Goal: Task Accomplishment & Management: Complete application form

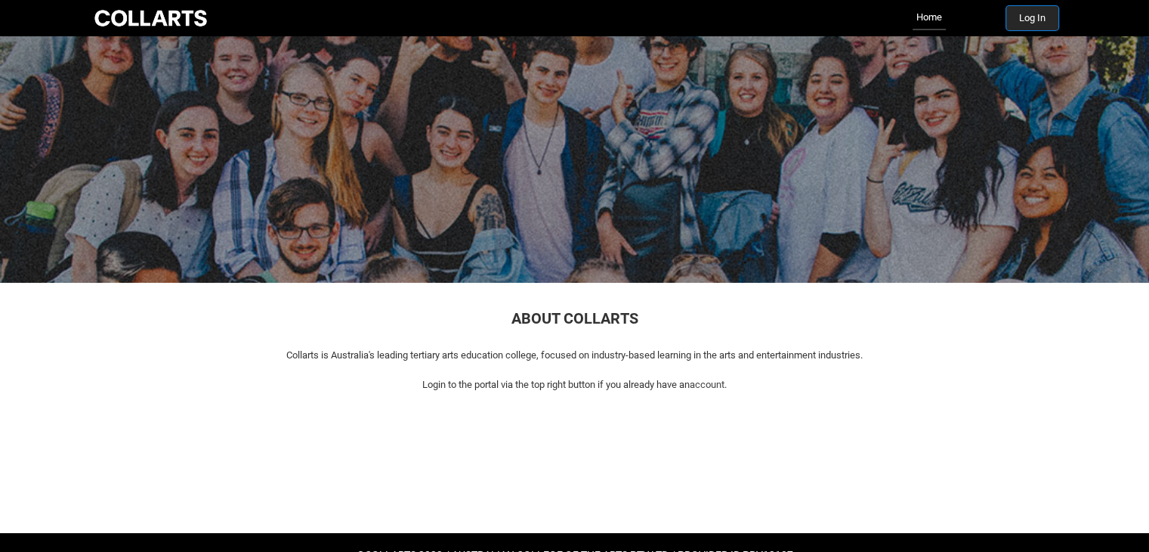
click at [1022, 22] on button "Log In" at bounding box center [1033, 18] width 52 height 24
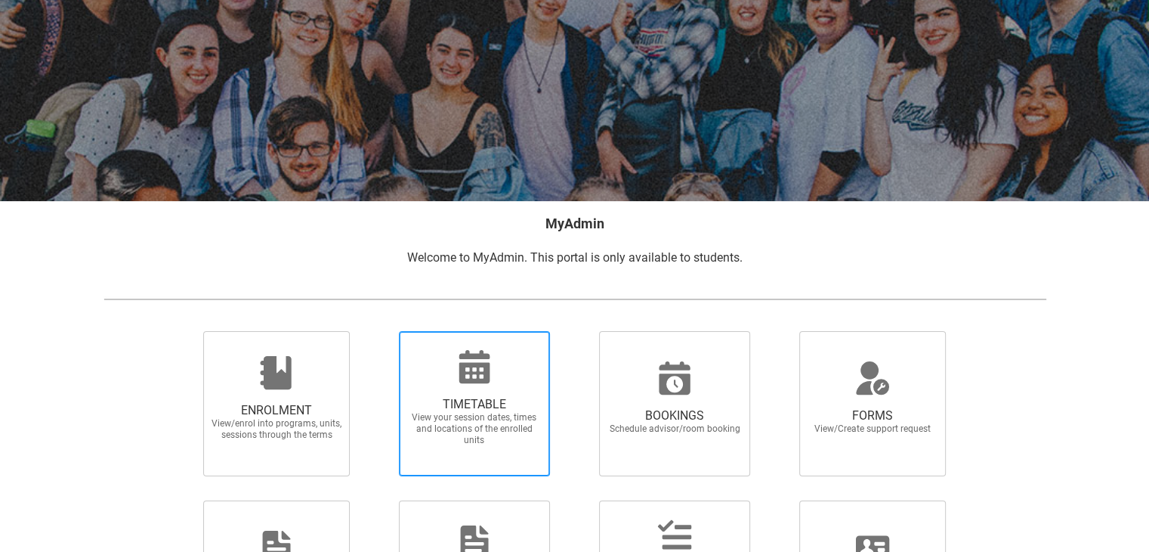
scroll to position [227, 0]
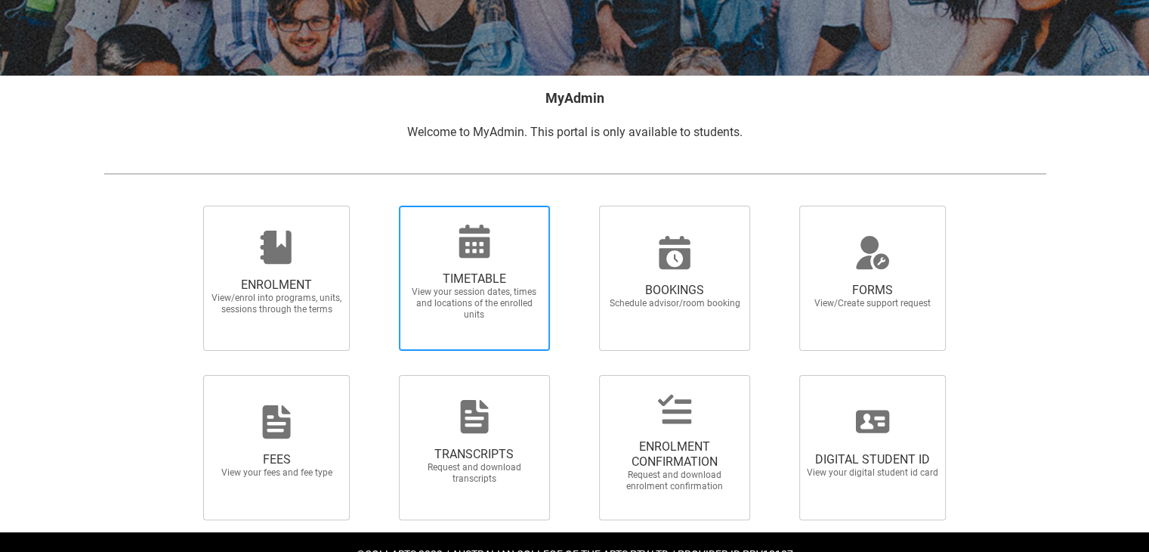
click at [487, 290] on span "View your session dates, times and locations of the enrolled units" at bounding box center [474, 303] width 133 height 34
click at [380, 206] on input "TIMETABLE View your session dates, times and locations of the enrolled units" at bounding box center [379, 205] width 1 height 1
radio input "true"
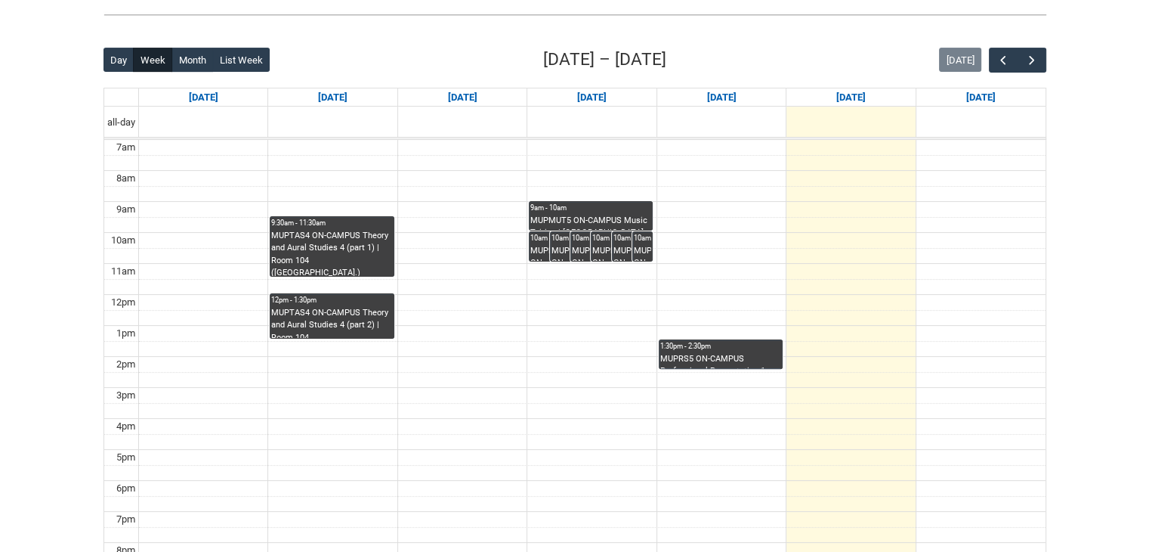
scroll to position [378, 0]
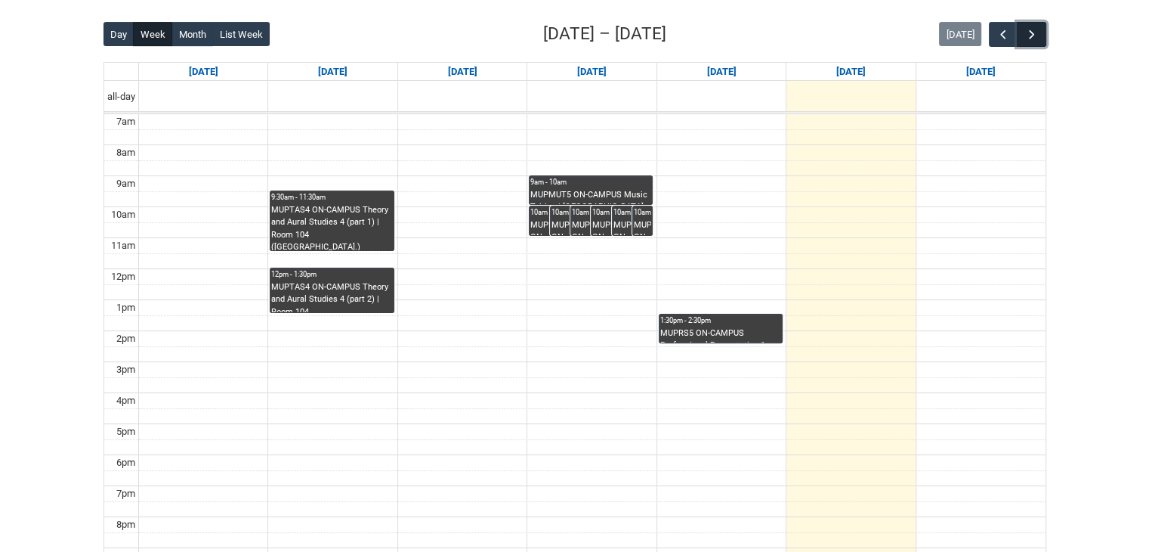
click at [1037, 33] on span "button" at bounding box center [1032, 34] width 15 height 15
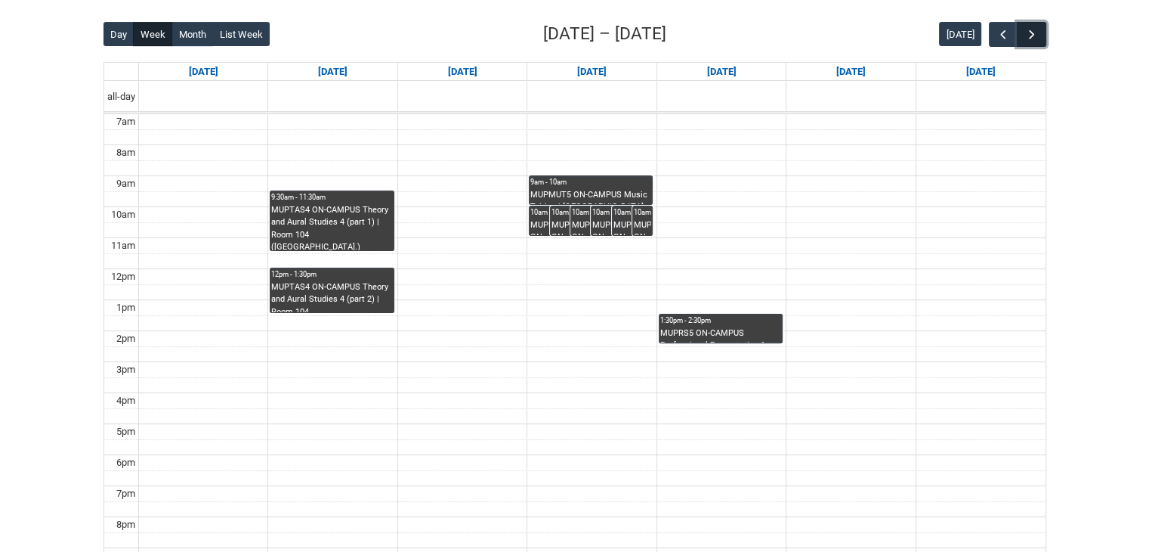
click at [1037, 33] on span "button" at bounding box center [1032, 34] width 15 height 15
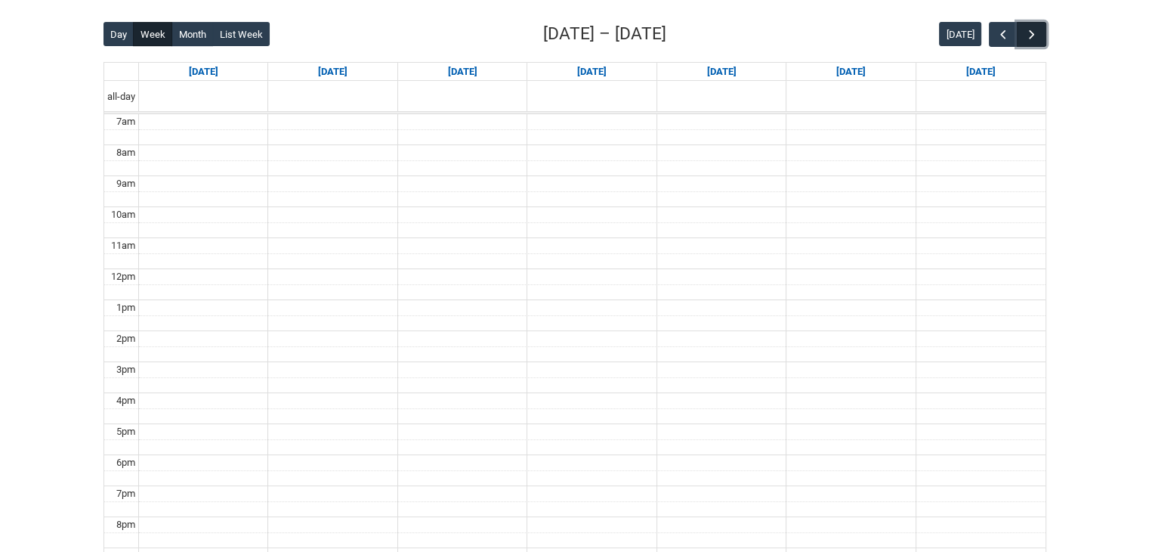
click at [1037, 33] on span "button" at bounding box center [1032, 34] width 15 height 15
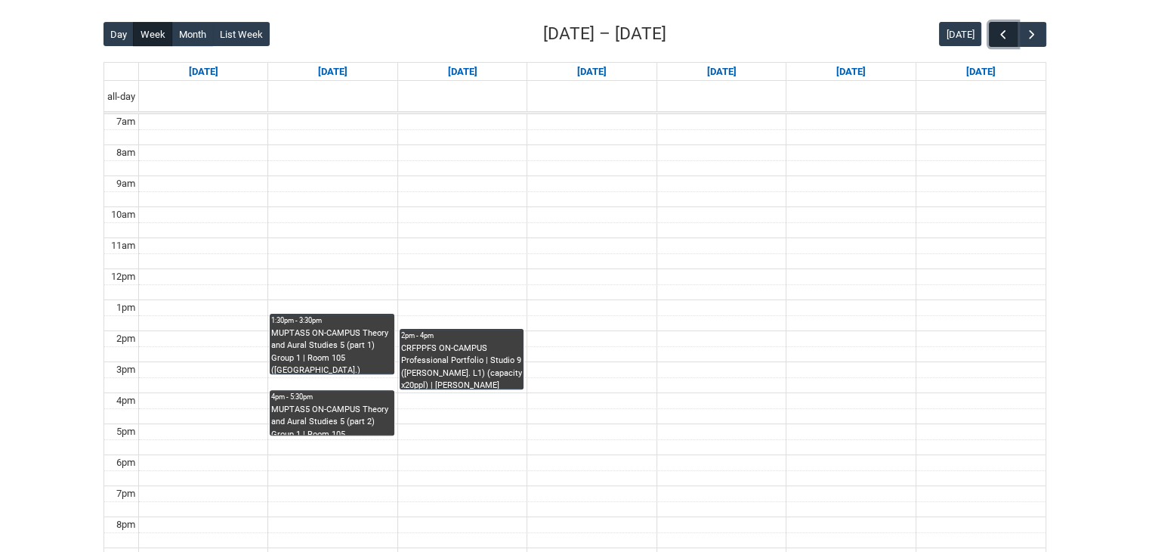
click at [1016, 43] on button "button" at bounding box center [1003, 34] width 29 height 25
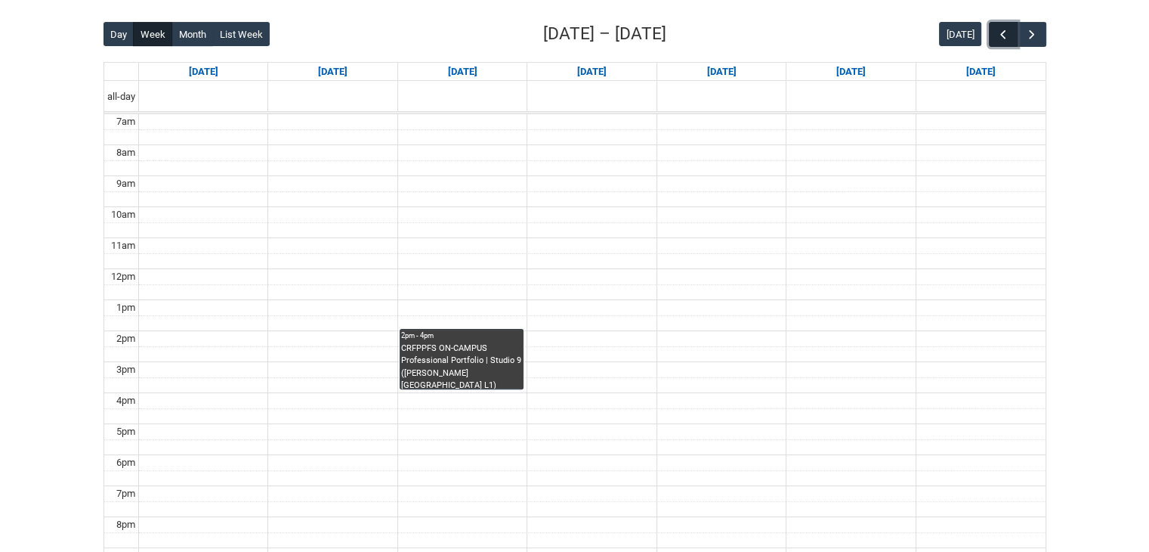
click at [1016, 43] on button "button" at bounding box center [1003, 34] width 29 height 25
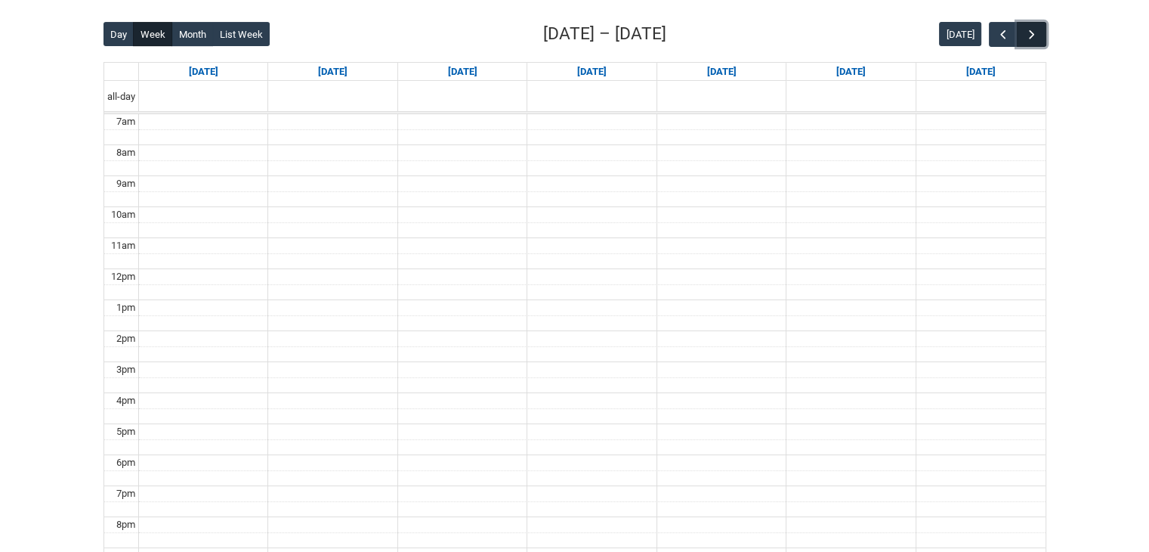
click at [1041, 29] on button "button" at bounding box center [1031, 34] width 29 height 25
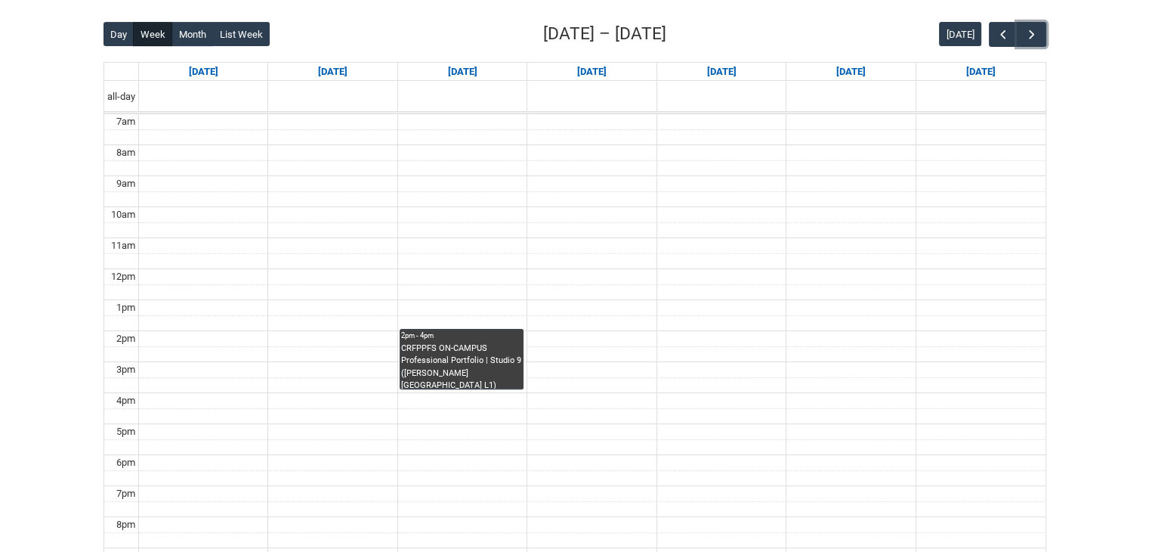
click at [459, 369] on div "CRFPPFS ON-CAMPUS Professional Portfolio | Studio 9 (George St. L1) (capacity x…" at bounding box center [461, 365] width 121 height 47
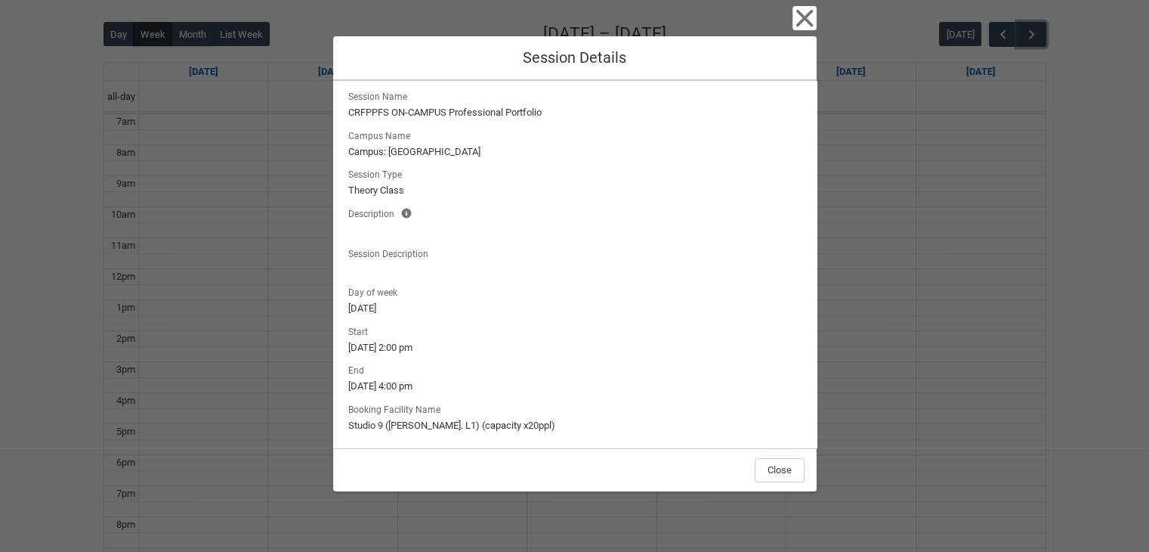
scroll to position [8, 0]
click at [789, 466] on button "Close" at bounding box center [780, 470] width 50 height 24
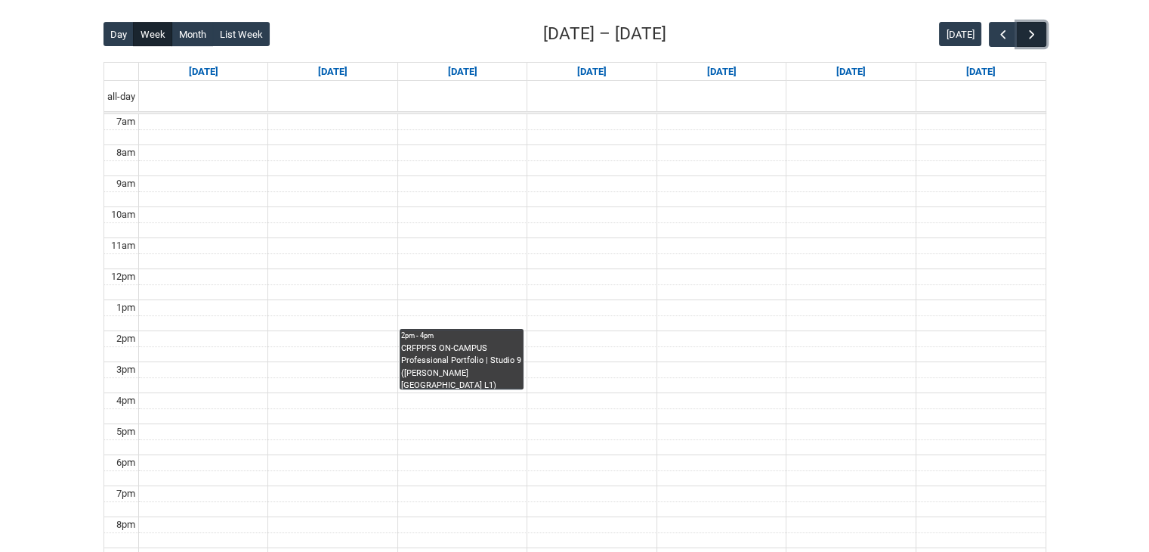
click at [1035, 43] on button "button" at bounding box center [1031, 34] width 29 height 25
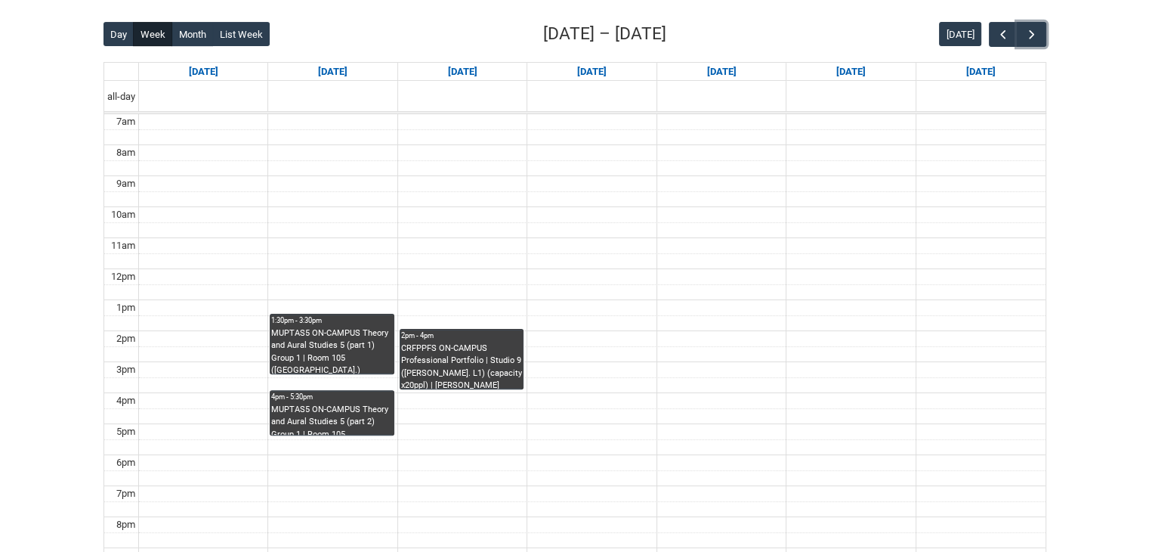
click at [383, 354] on div "MUPTAS5 ON-CAMPUS Theory and Aural Studies 5 (part 1) Group 1 | Room 105 (Welli…" at bounding box center [331, 350] width 121 height 47
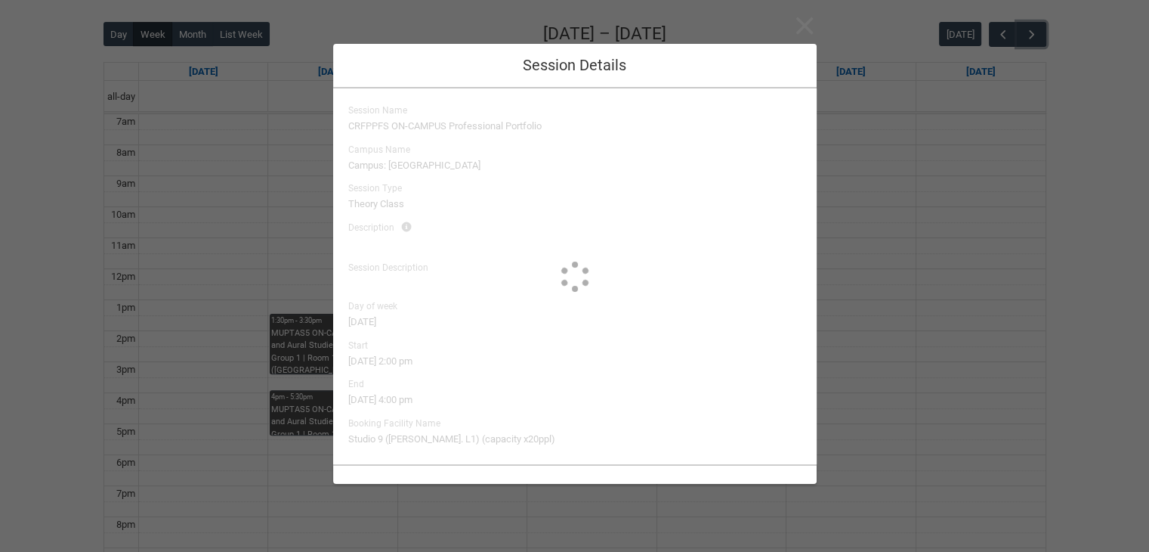
scroll to position [0, 0]
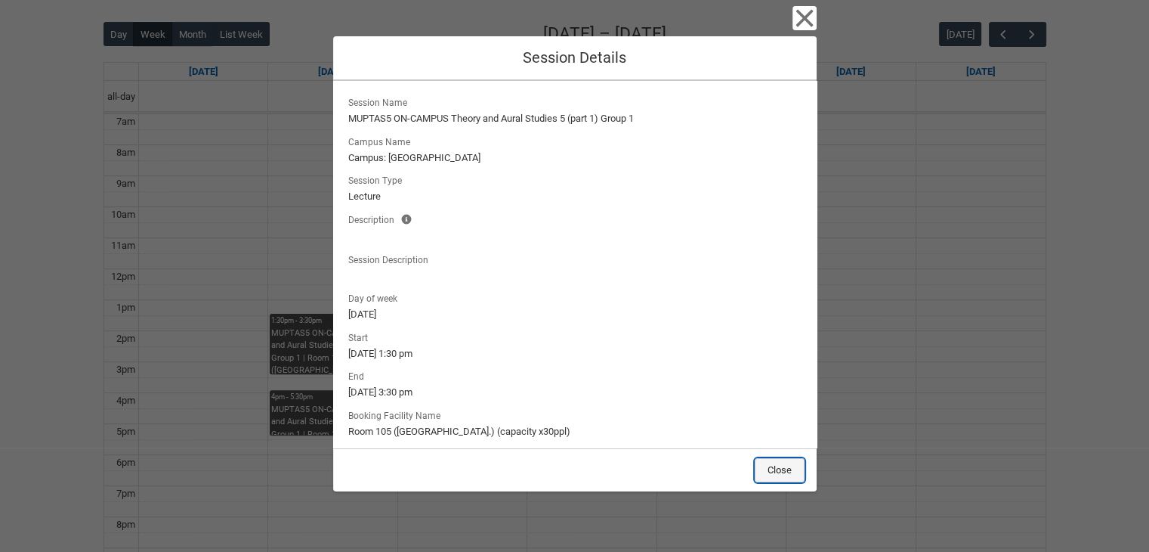
click at [765, 458] on button "Close" at bounding box center [780, 470] width 50 height 24
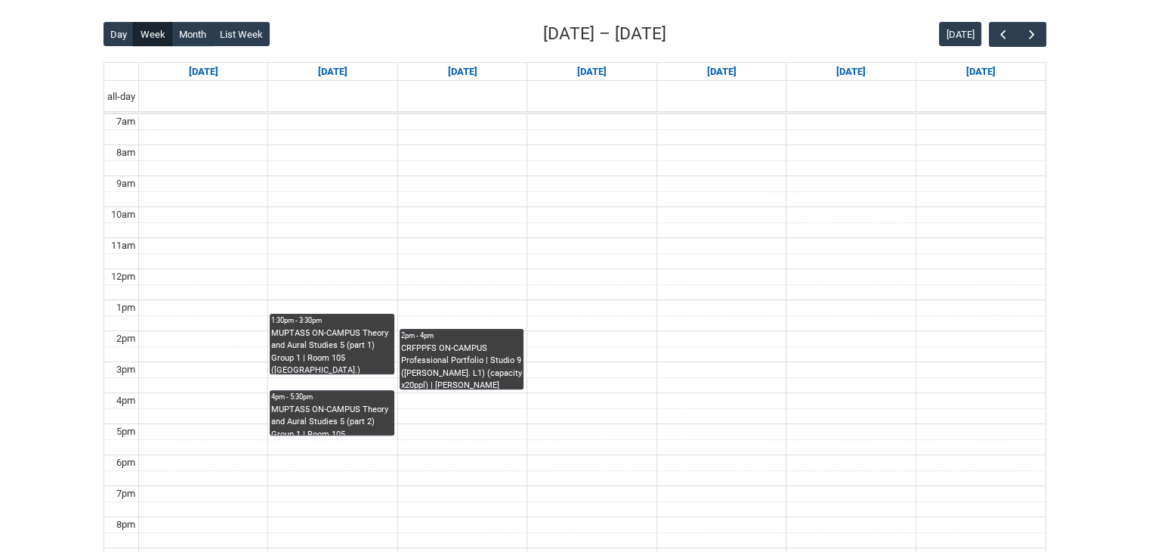
click at [347, 418] on div "MUPTAS5 ON-CAMPUS Theory and Aural Studies 5 (part 2) Group 1 | Room 105 (Welli…" at bounding box center [331, 420] width 121 height 32
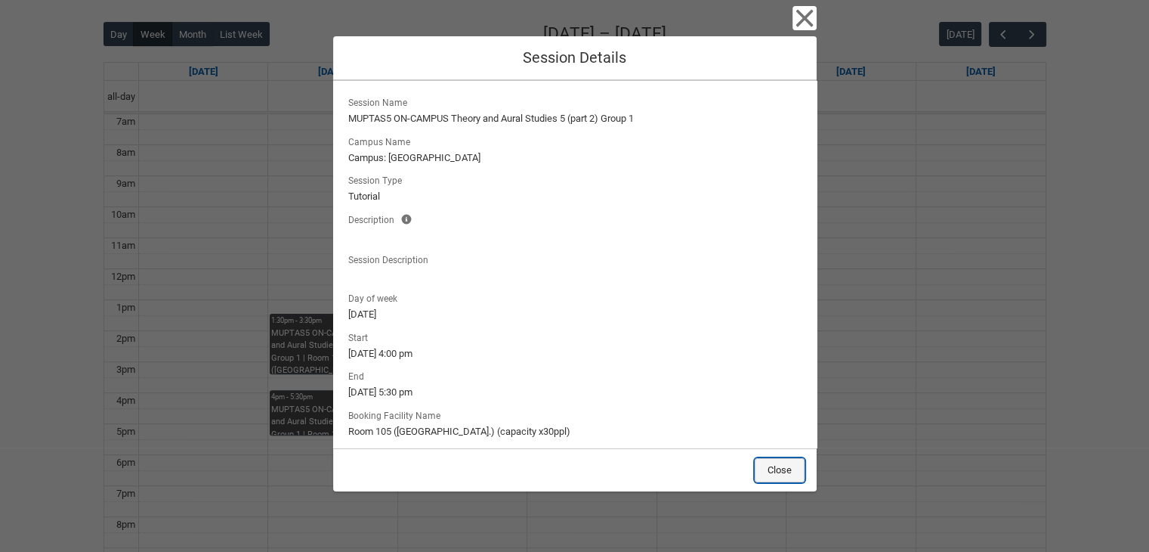
click at [768, 464] on button "Close" at bounding box center [780, 470] width 50 height 24
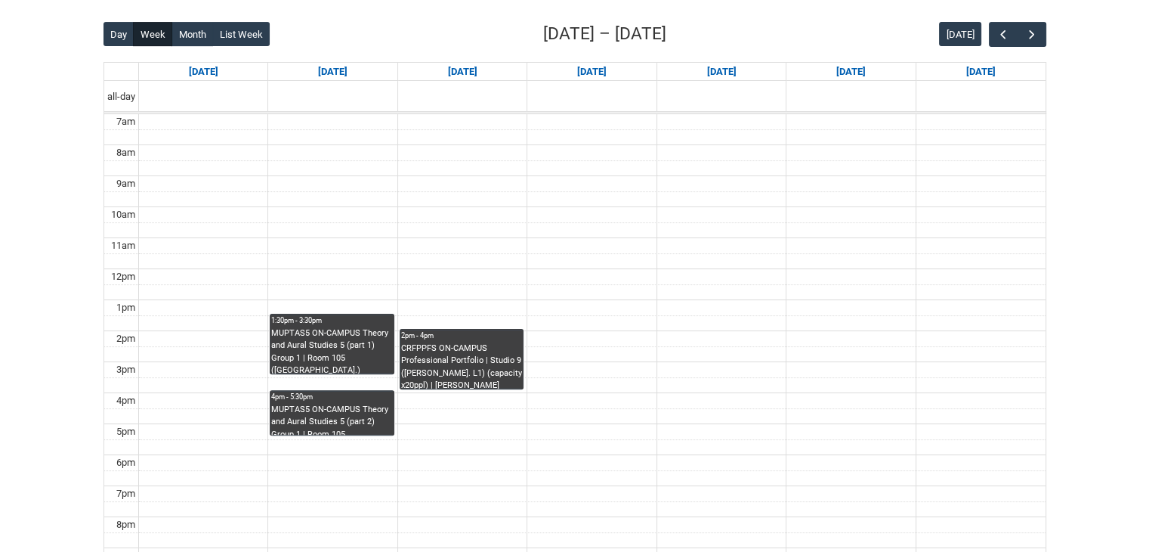
click at [481, 370] on div "CRFPPFS ON-CAMPUS Professional Portfolio | Studio 9 (George St. L1) (capacity x…" at bounding box center [461, 365] width 121 height 47
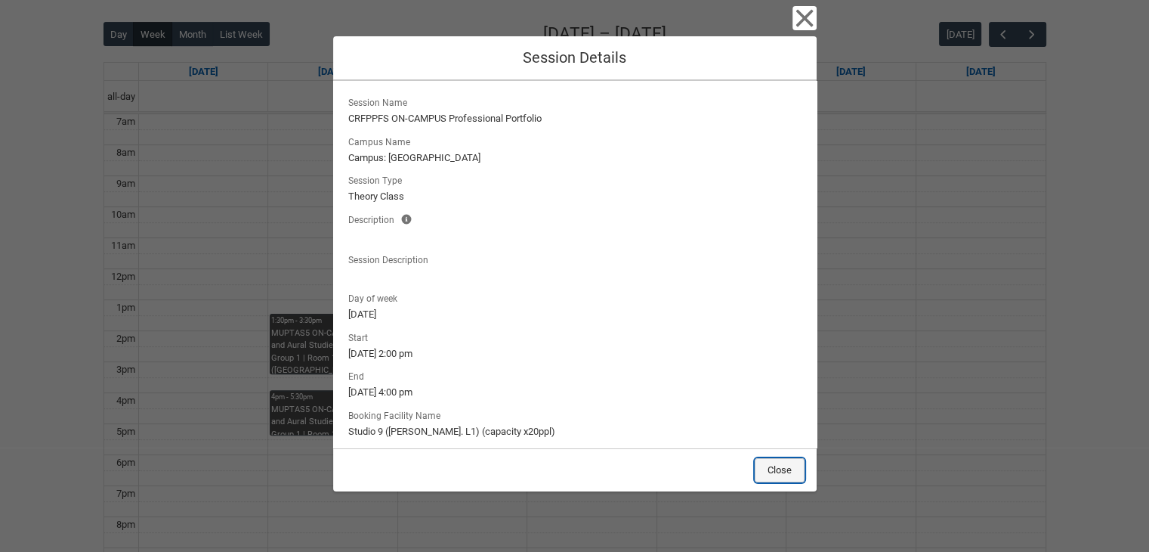
click at [772, 463] on button "Close" at bounding box center [780, 470] width 50 height 24
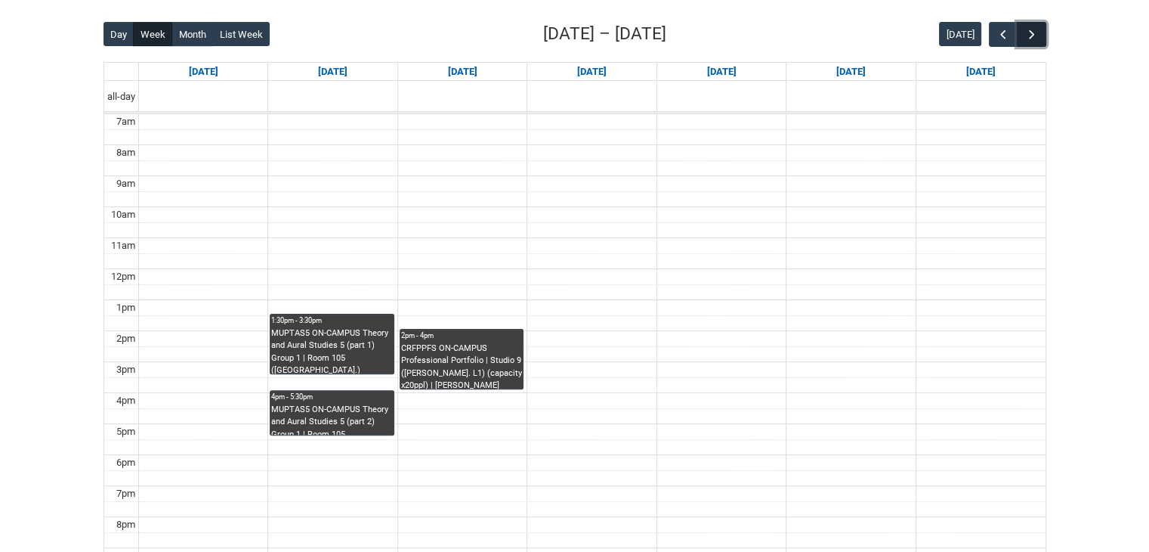
click at [1023, 33] on button "button" at bounding box center [1031, 34] width 29 height 25
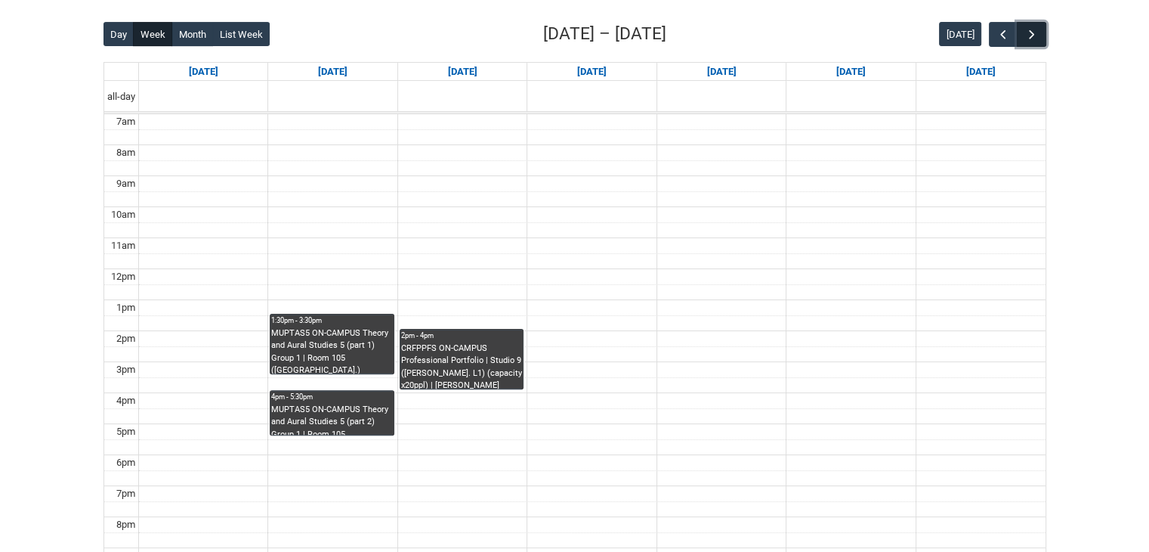
click at [1023, 33] on button "button" at bounding box center [1031, 34] width 29 height 25
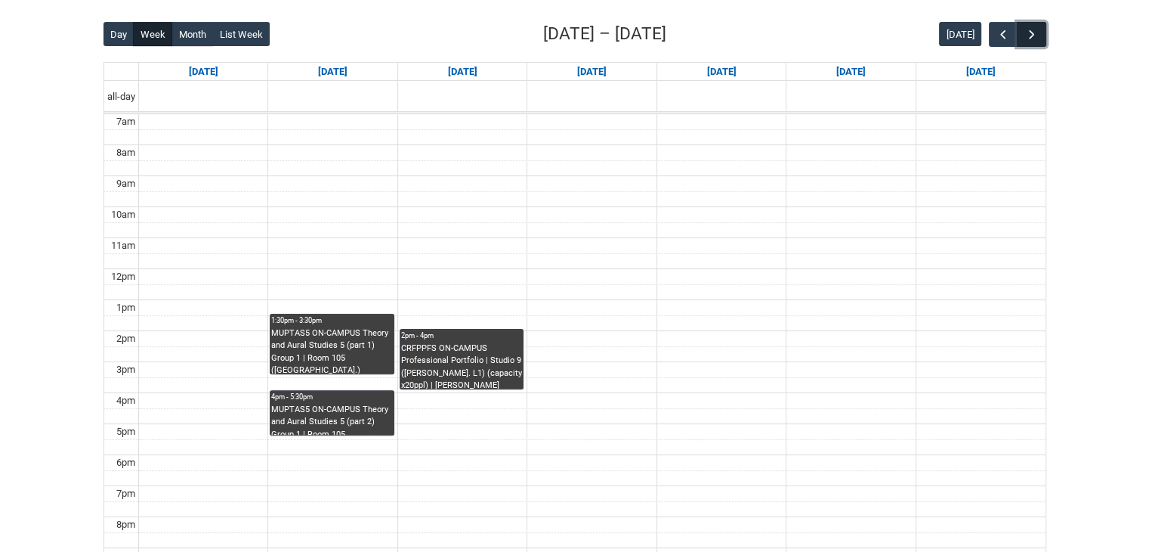
click at [1023, 33] on button "button" at bounding box center [1031, 34] width 29 height 25
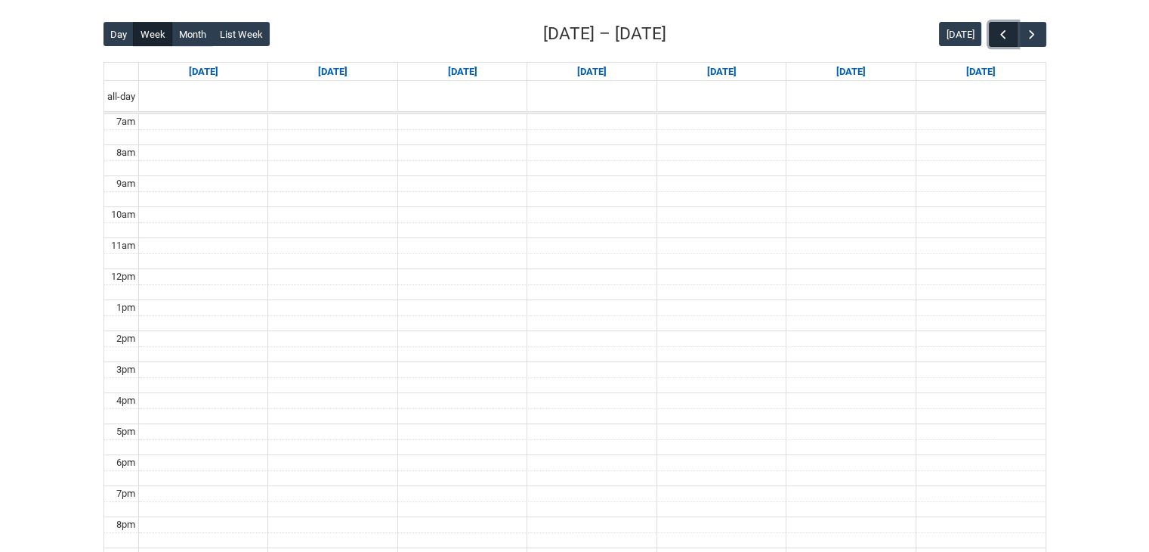
click at [1013, 39] on button "button" at bounding box center [1003, 34] width 29 height 25
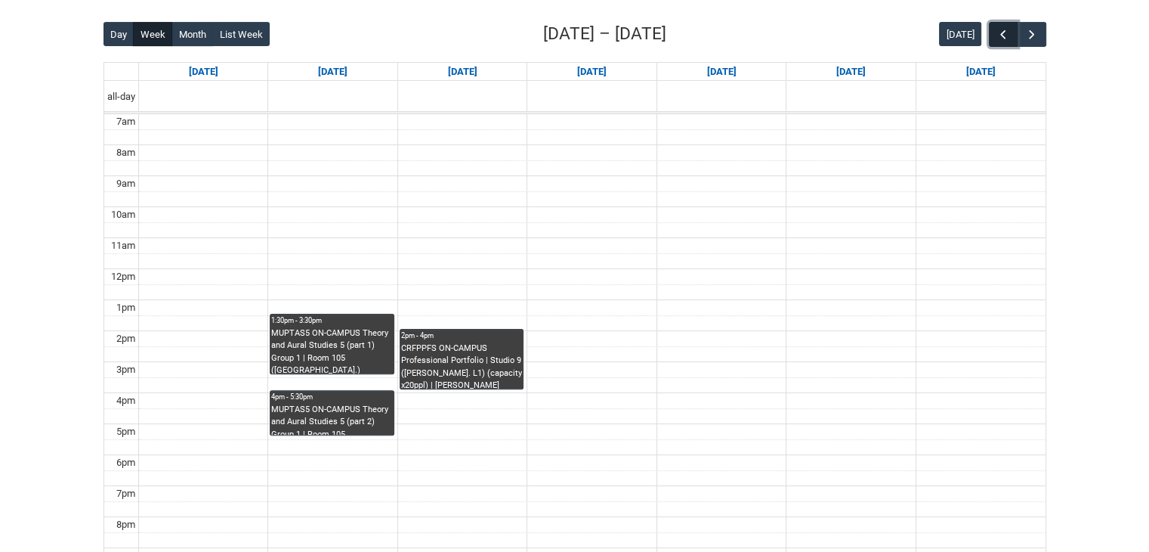
click at [1013, 39] on button "button" at bounding box center [1003, 34] width 29 height 25
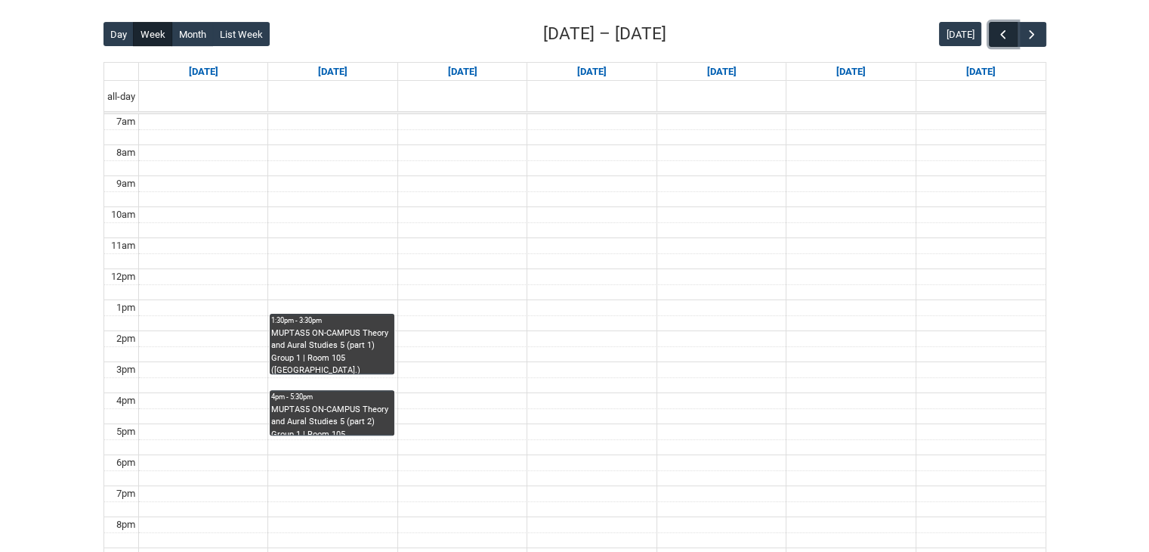
click at [1013, 39] on button "button" at bounding box center [1003, 34] width 29 height 25
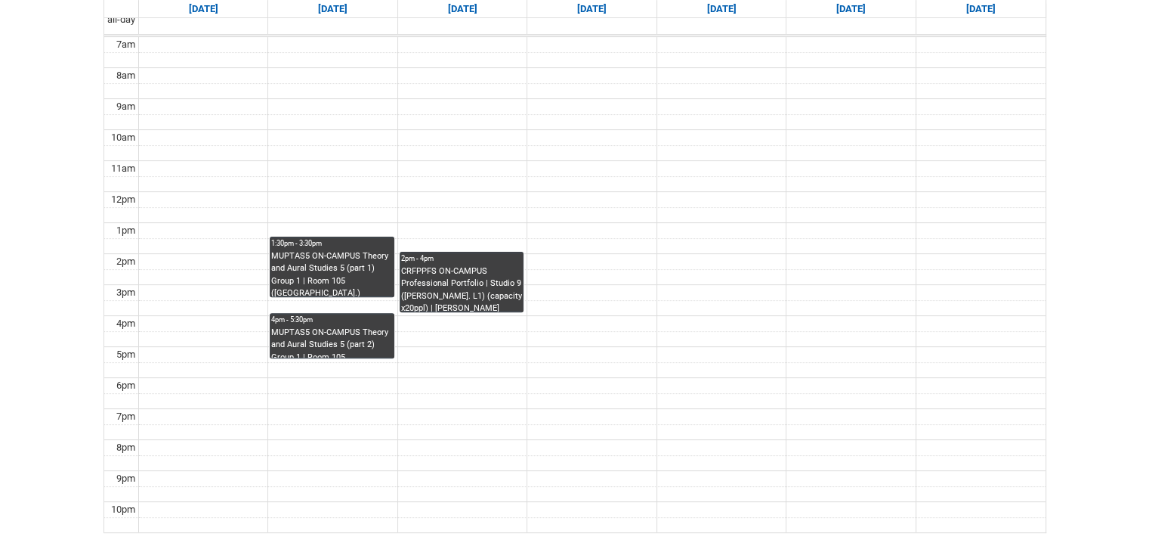
scroll to position [266, 0]
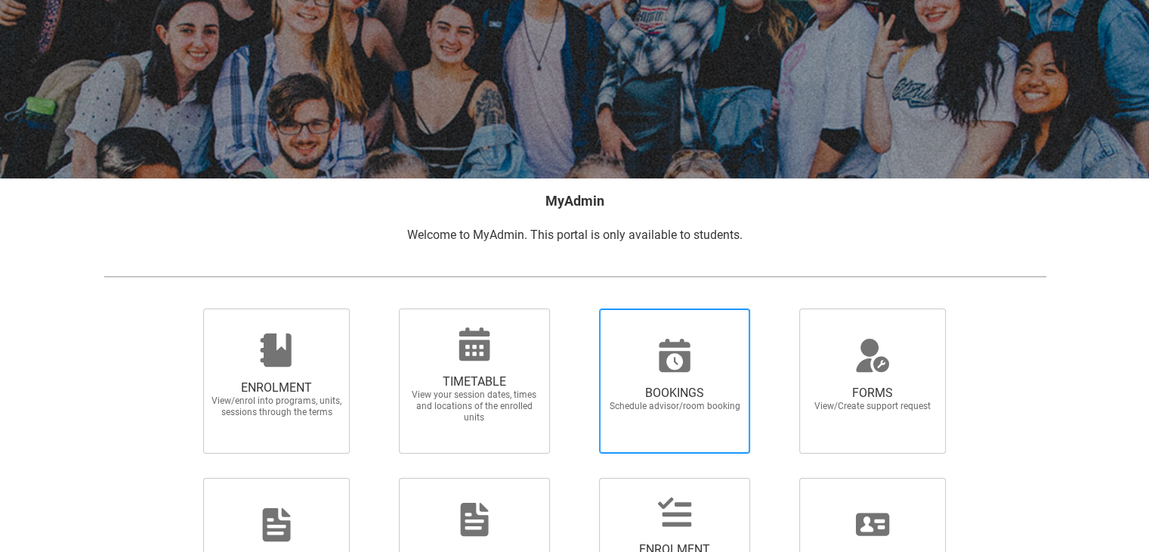
scroll to position [268, 0]
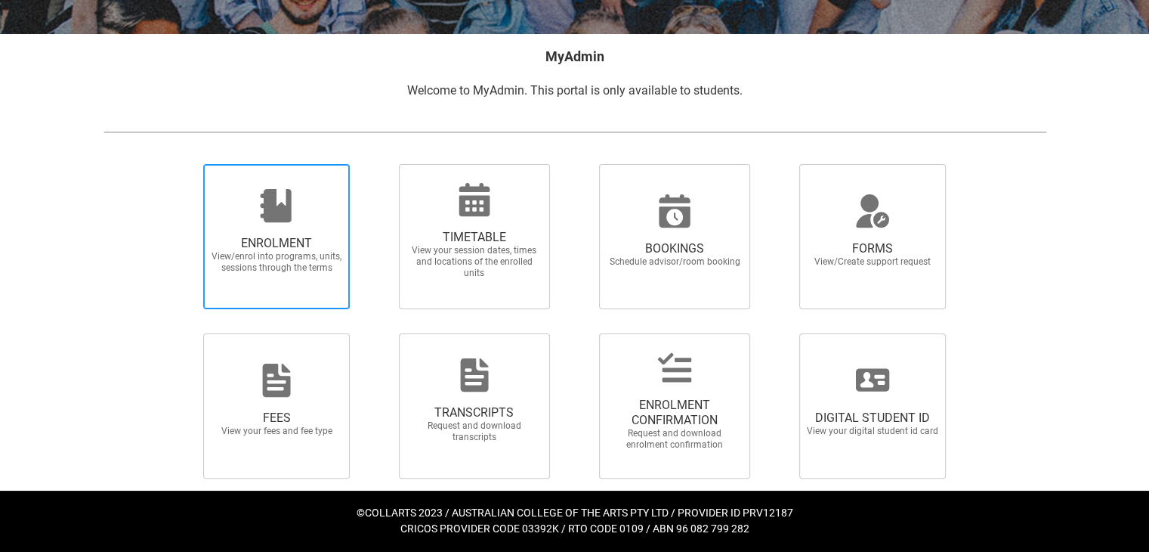
click at [289, 234] on span "ENROLMENT View/enrol into programs, units, sessions through the terms" at bounding box center [276, 255] width 145 height 62
click at [185, 164] on input "ENROLMENT View/enrol into programs, units, sessions through the terms" at bounding box center [184, 163] width 1 height 1
radio input "true"
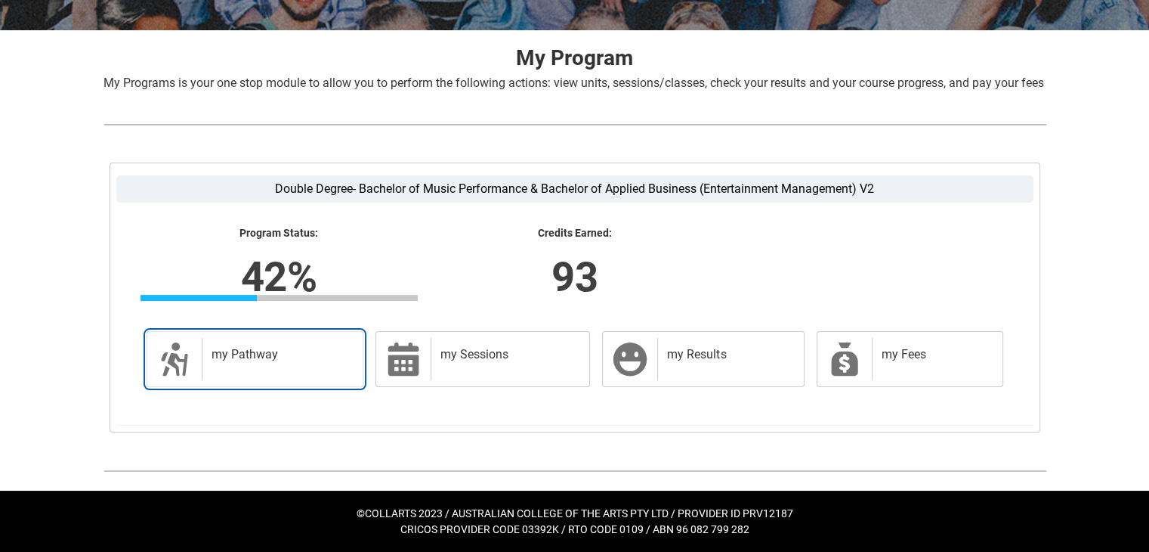
click at [332, 354] on h2 "my Pathway" at bounding box center [280, 354] width 137 height 15
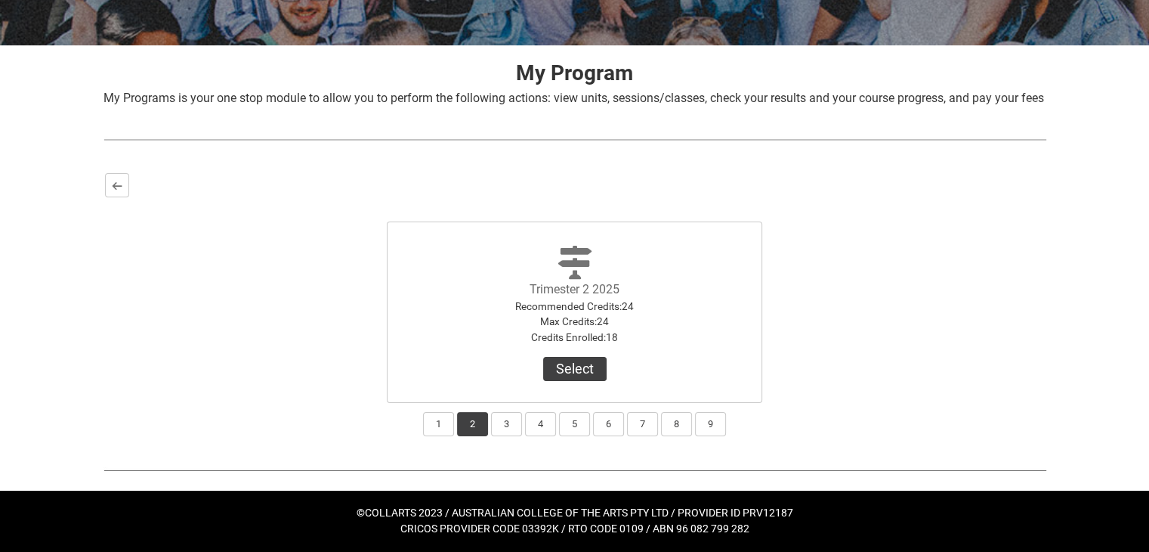
scroll to position [274, 0]
click at [497, 424] on button "3" at bounding box center [506, 424] width 31 height 24
click at [560, 370] on button "Select" at bounding box center [574, 369] width 63 height 24
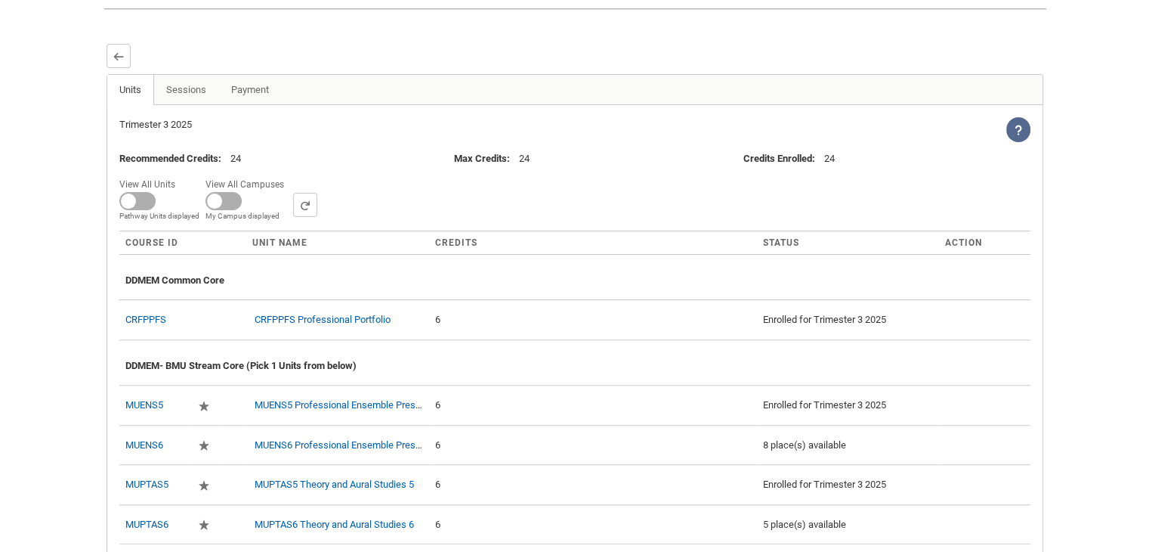
scroll to position [526, 0]
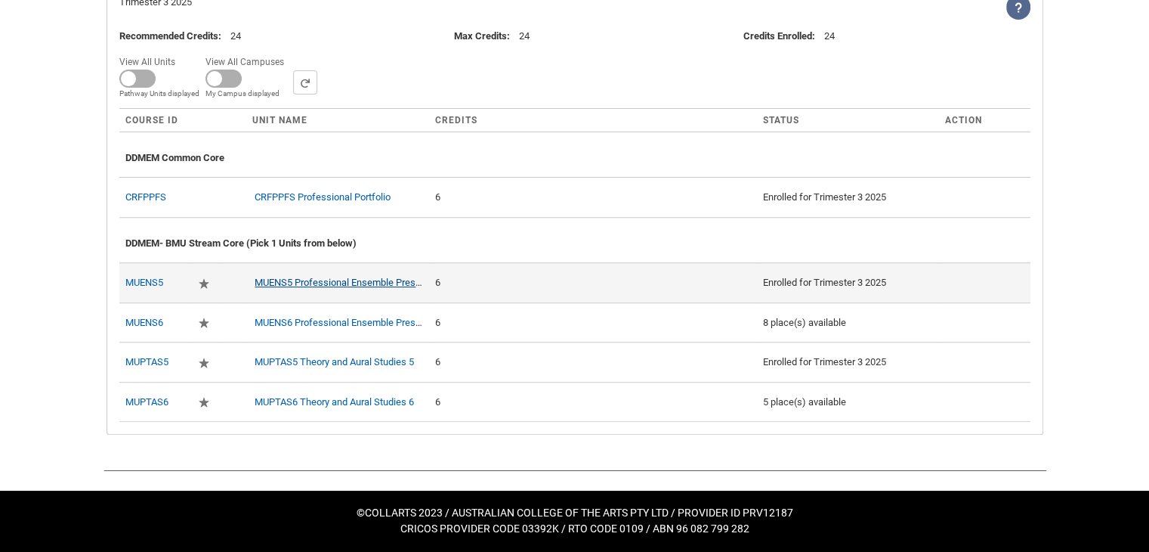
click at [387, 279] on link "MUENS5 Professional Ensemble Presentation 1" at bounding box center [356, 282] width 203 height 11
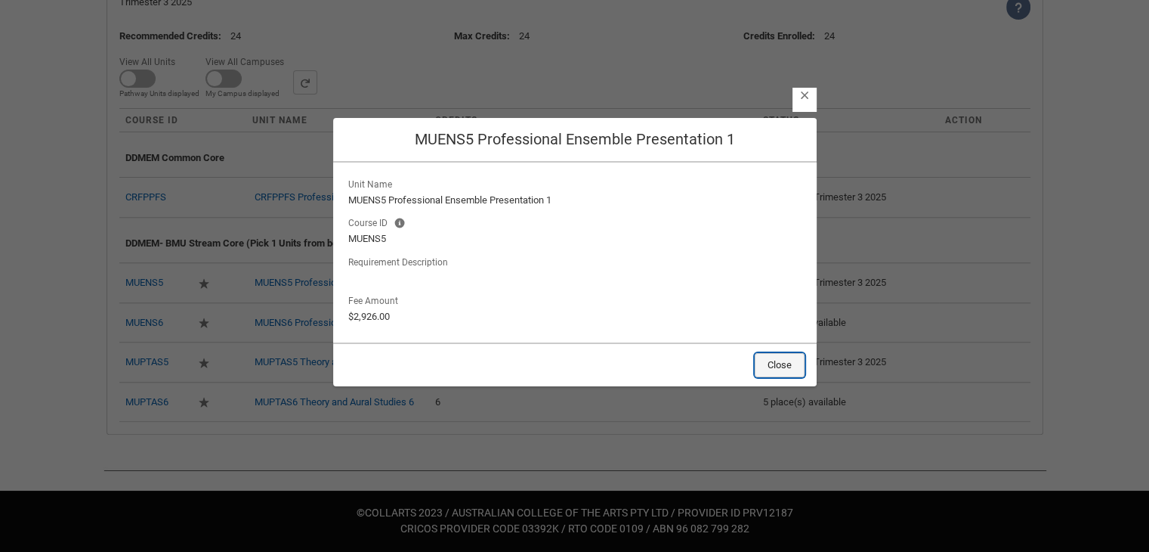
click at [767, 367] on button "Close" at bounding box center [780, 365] width 50 height 24
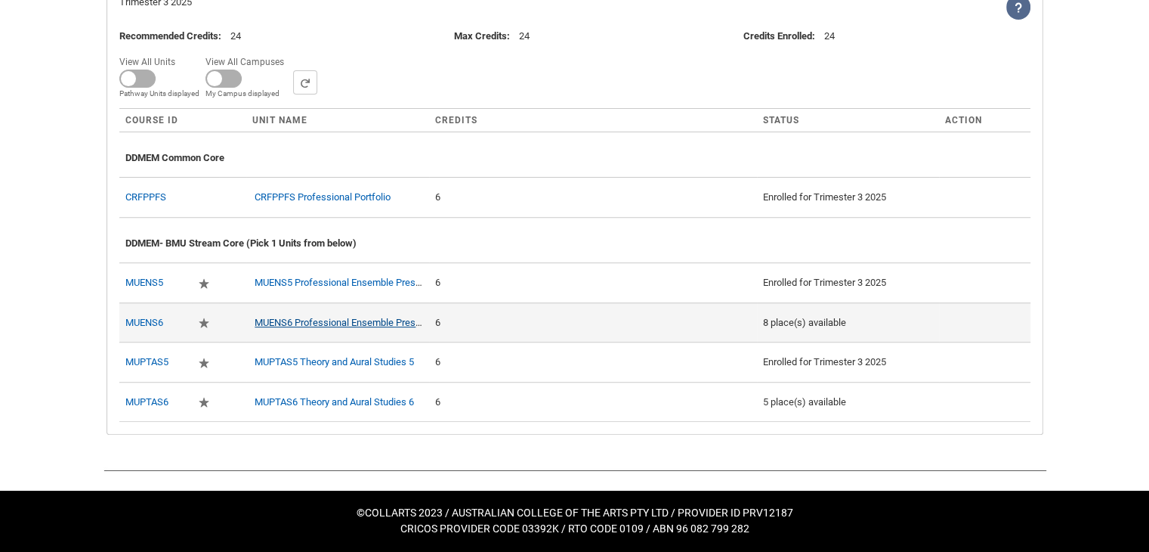
click at [379, 320] on link "MUENS6 Professional Ensemble Presentation 2" at bounding box center [356, 322] width 203 height 11
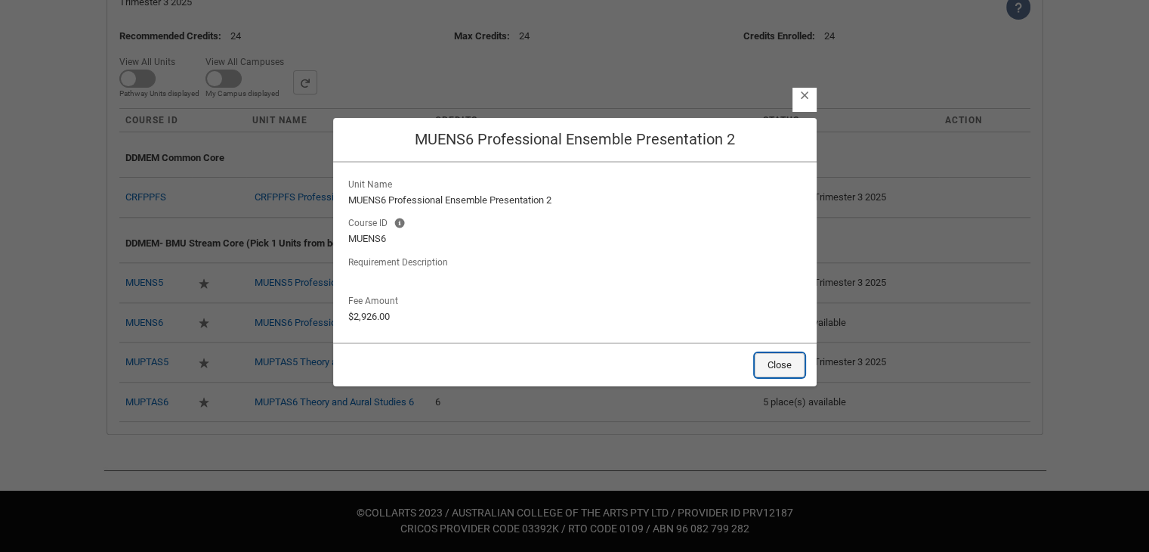
click at [783, 370] on button "Close" at bounding box center [780, 365] width 50 height 24
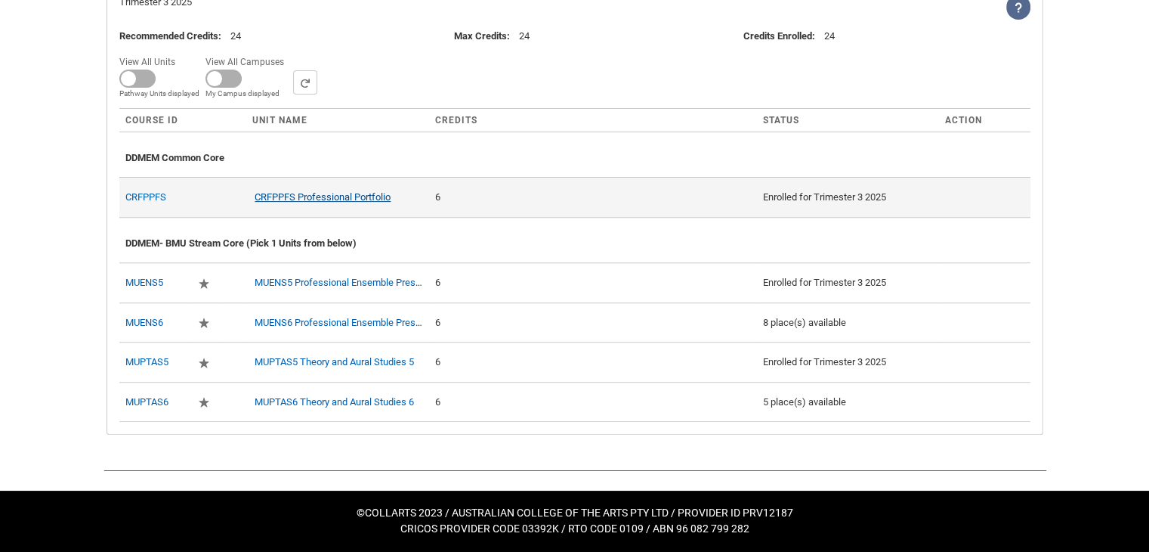
click at [360, 197] on link "CRFPPFS Professional Portfolio" at bounding box center [323, 196] width 136 height 11
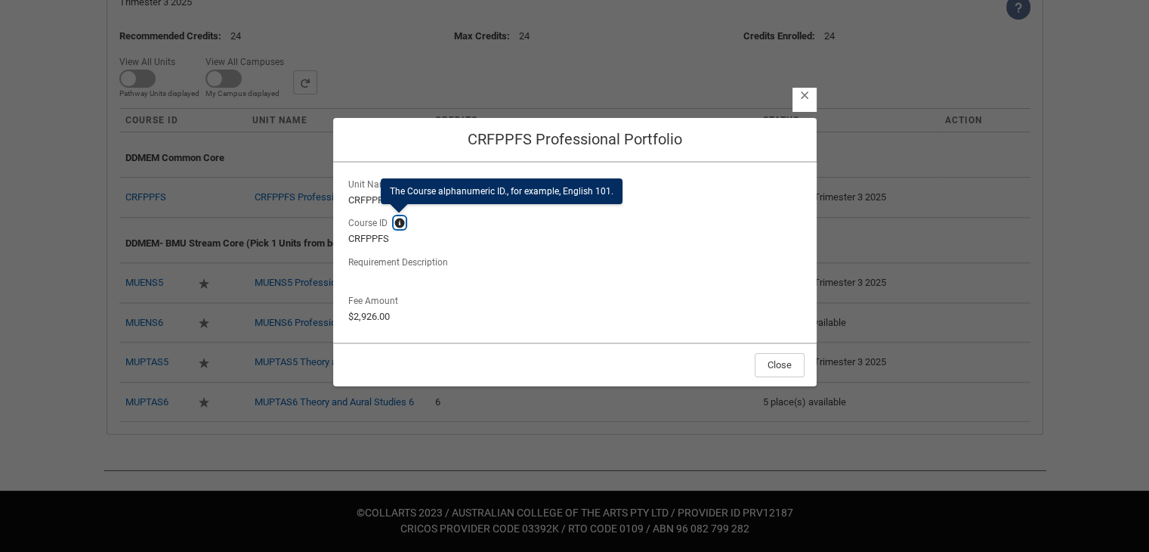
click at [397, 222] on lightning-primitive-icon "button" at bounding box center [399, 222] width 11 height 11
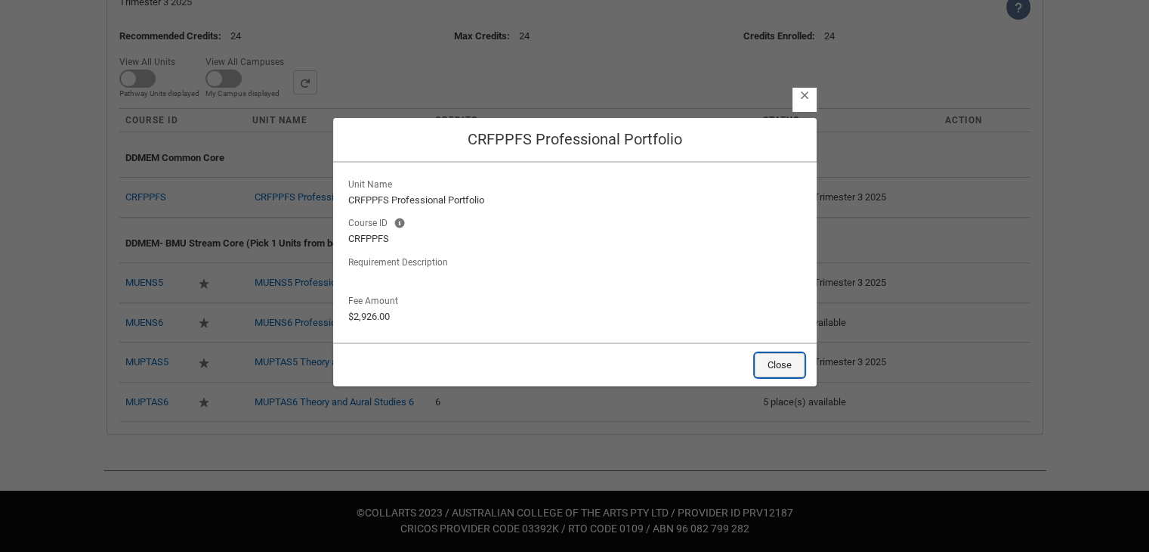
click at [799, 354] on button "Close" at bounding box center [780, 365] width 50 height 24
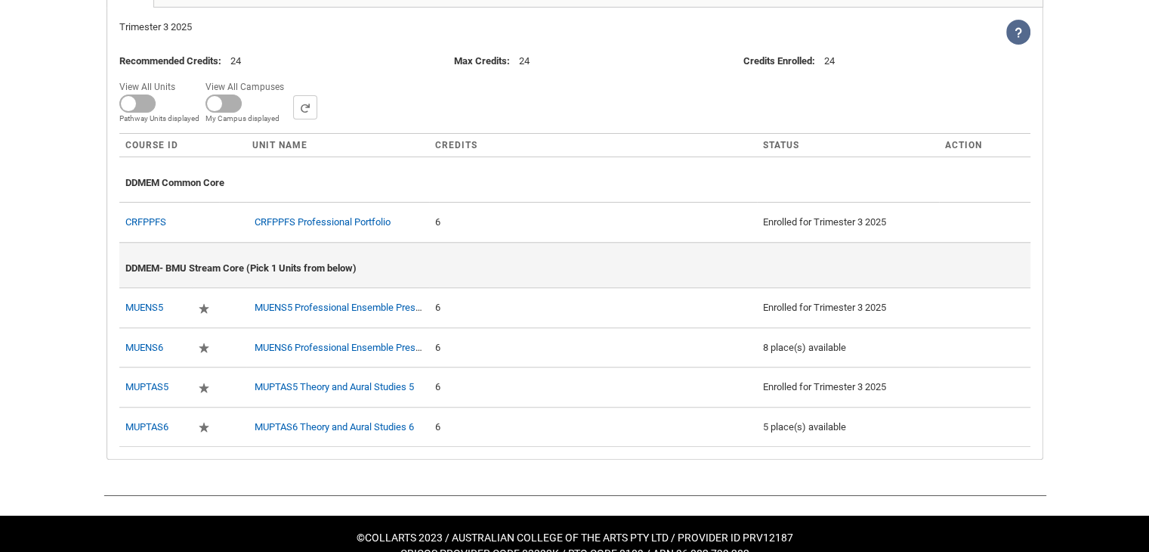
scroll to position [450, 0]
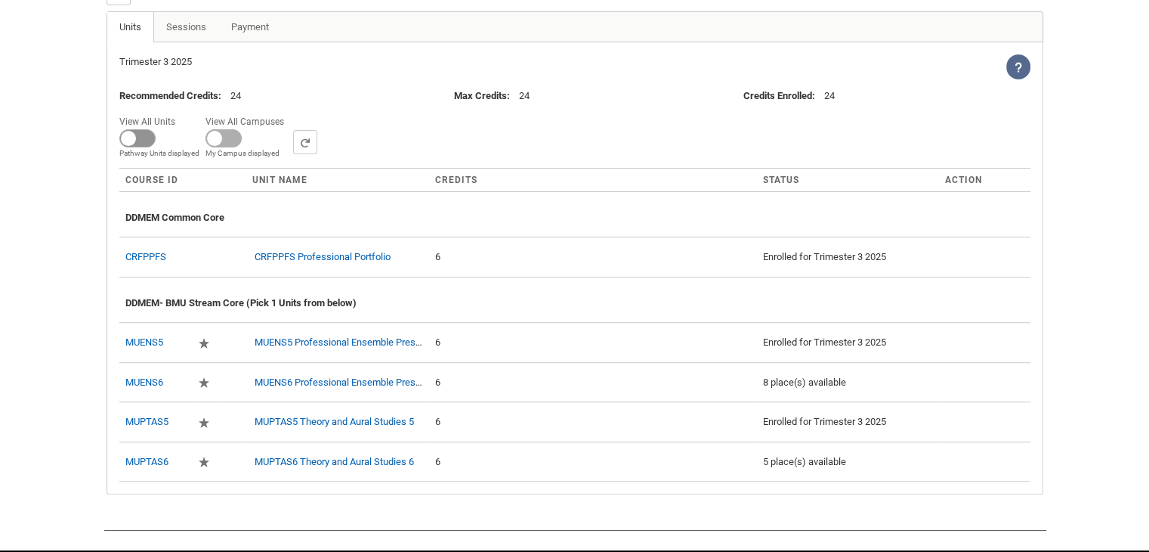
click at [134, 147] on span at bounding box center [137, 138] width 36 height 18
click at [181, 112] on input "View All Units All Units displayed Pathway Units displayed" at bounding box center [181, 111] width 1 height 1
checkbox input "true"
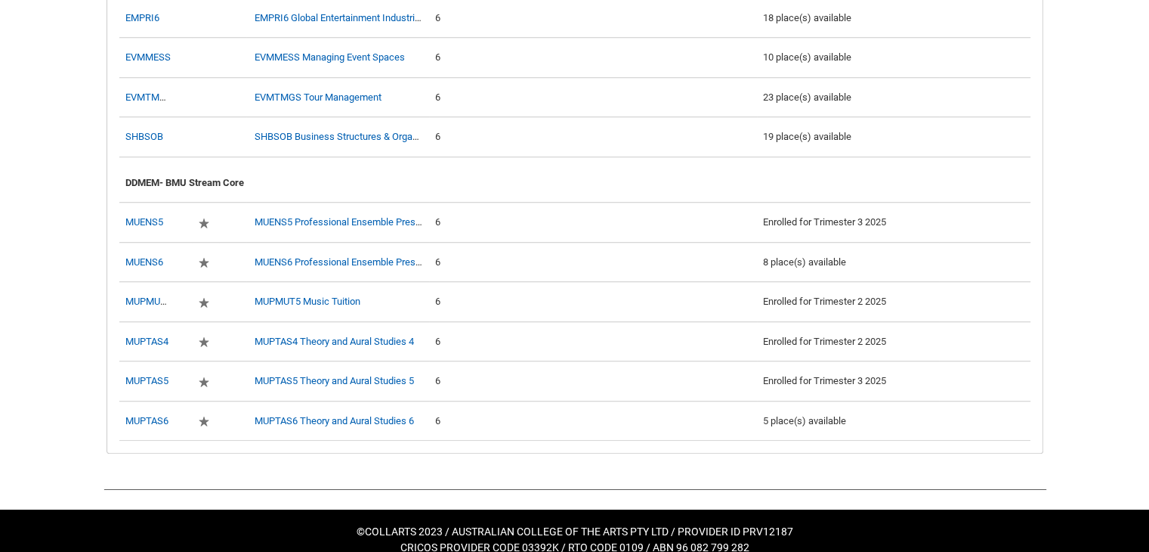
scroll to position [1723, 0]
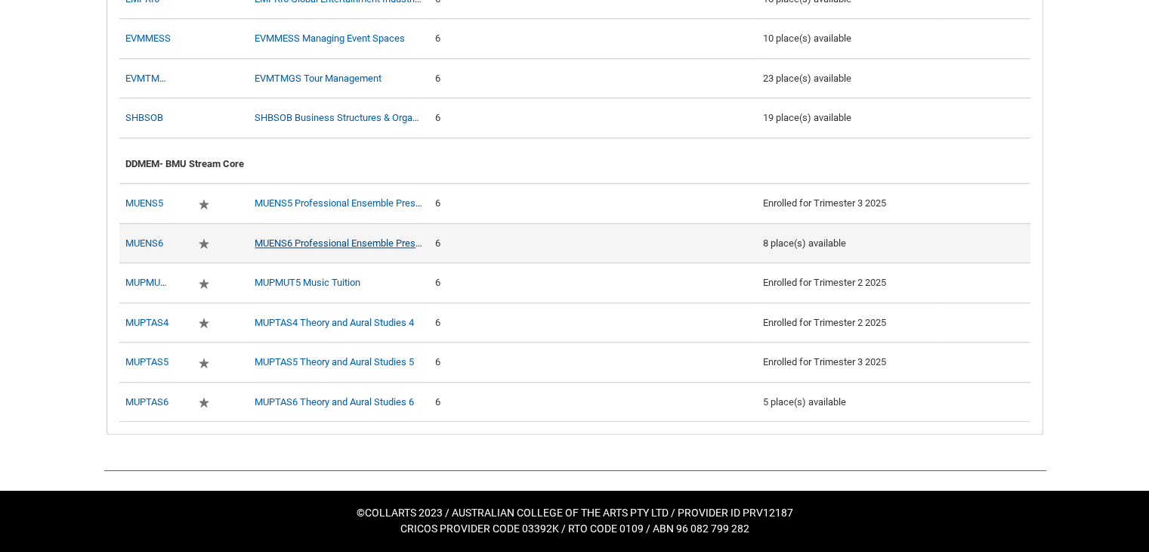
click at [349, 241] on link "MUENS6 Professional Ensemble Presentation 2" at bounding box center [356, 242] width 203 height 11
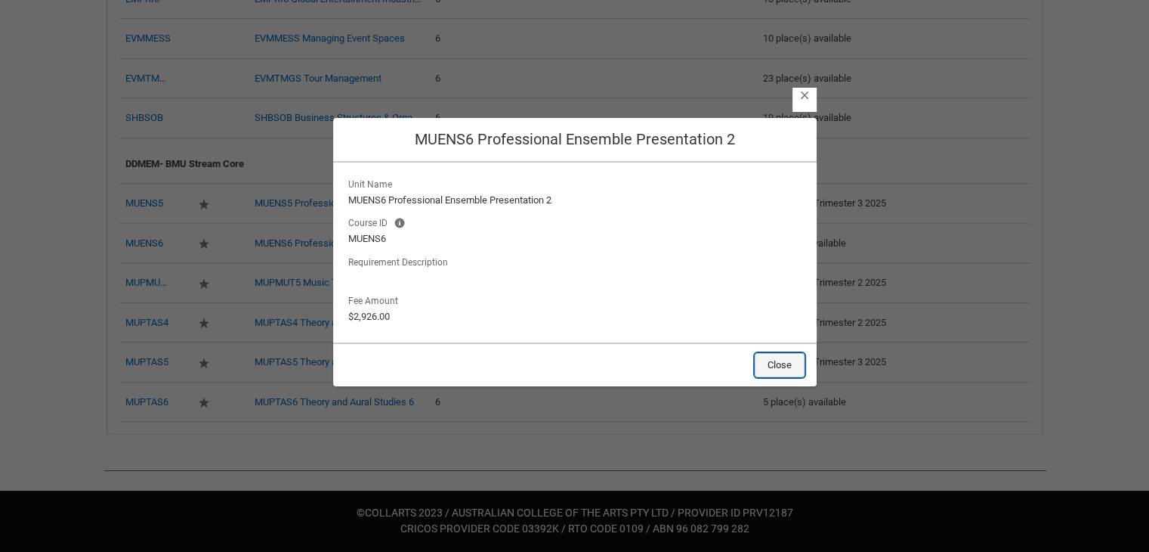
click at [783, 370] on button "Close" at bounding box center [780, 365] width 50 height 24
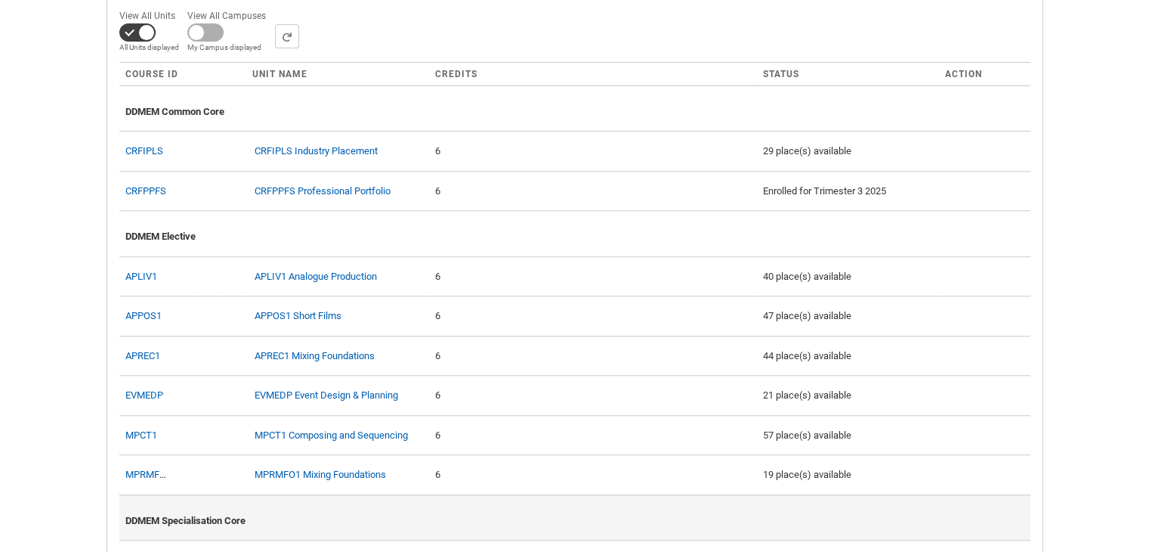
scroll to position [363, 0]
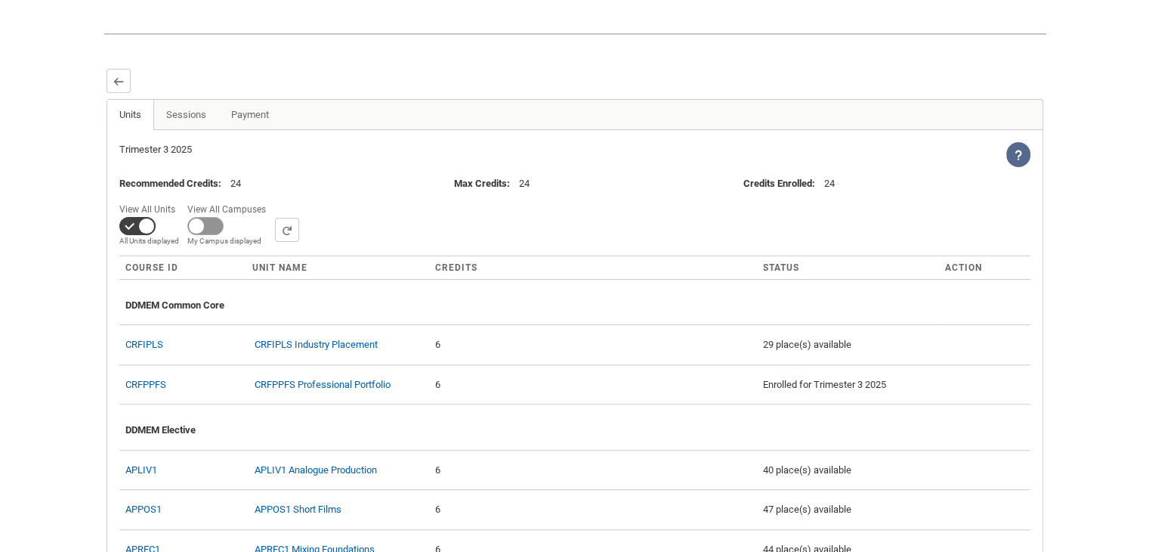
click at [156, 235] on span at bounding box center [137, 226] width 36 height 18
click at [271, 200] on input "View All Campuses Campus filter displayed My Campus displayed" at bounding box center [271, 199] width 1 height 1
checkbox input "true"
click at [146, 235] on span at bounding box center [137, 226] width 36 height 18
click at [181, 200] on input "View All Units All Units displayed Pathway Units displayed" at bounding box center [181, 199] width 1 height 1
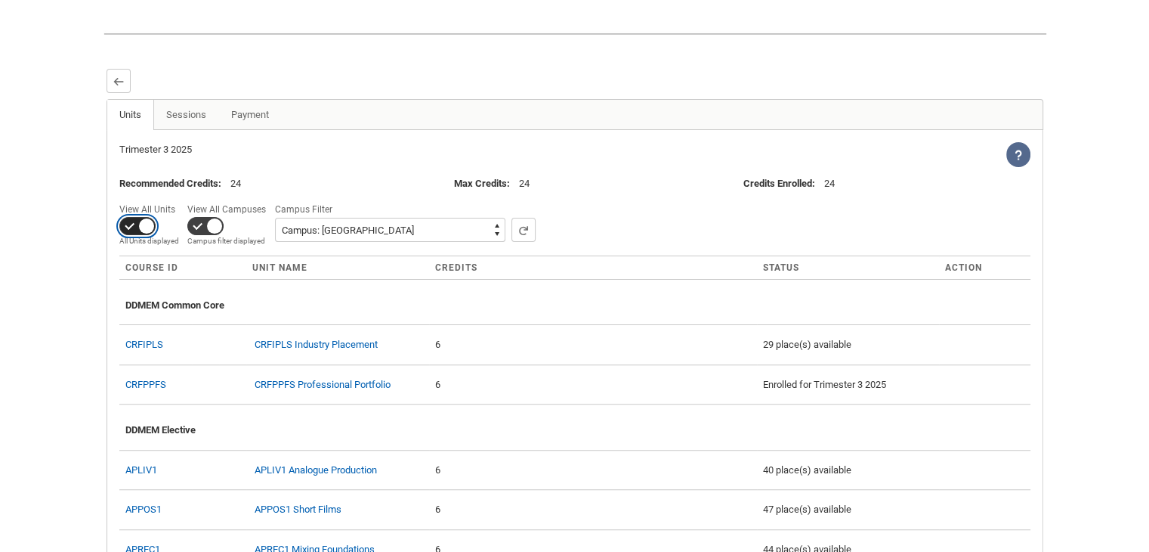
checkbox input "false"
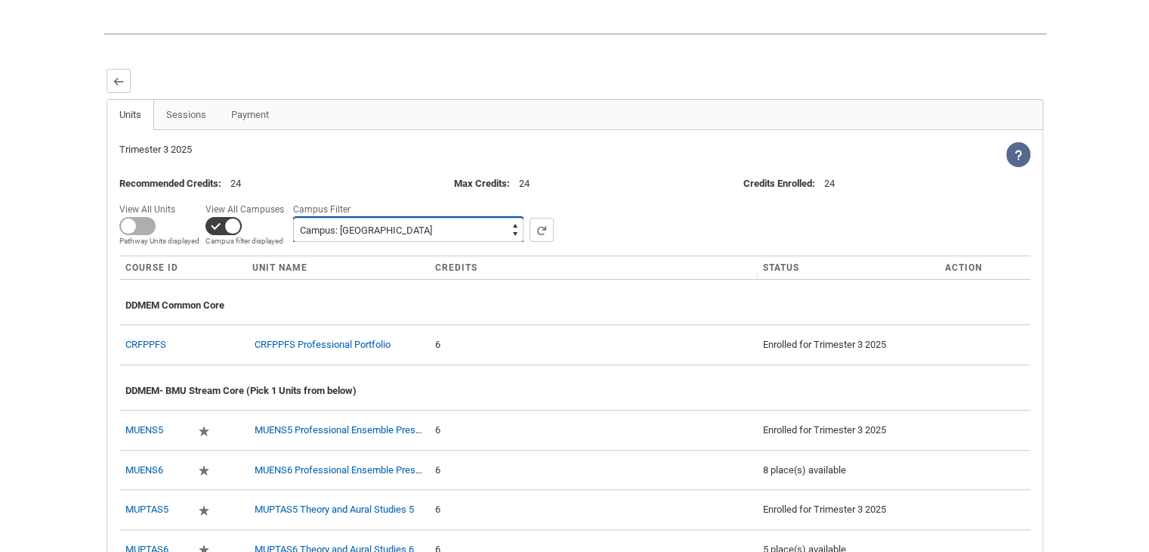
click at [360, 242] on select "All Campus: Brunswick St Campus: Collarts Online Campus: Collingwood Yards Camp…" at bounding box center [408, 230] width 231 height 24
select select "0015g00000jrDA0AAM"
click at [293, 242] on select "All Campus: Brunswick St Campus: Collarts Online Campus: Collingwood Yards Camp…" at bounding box center [408, 230] width 231 height 24
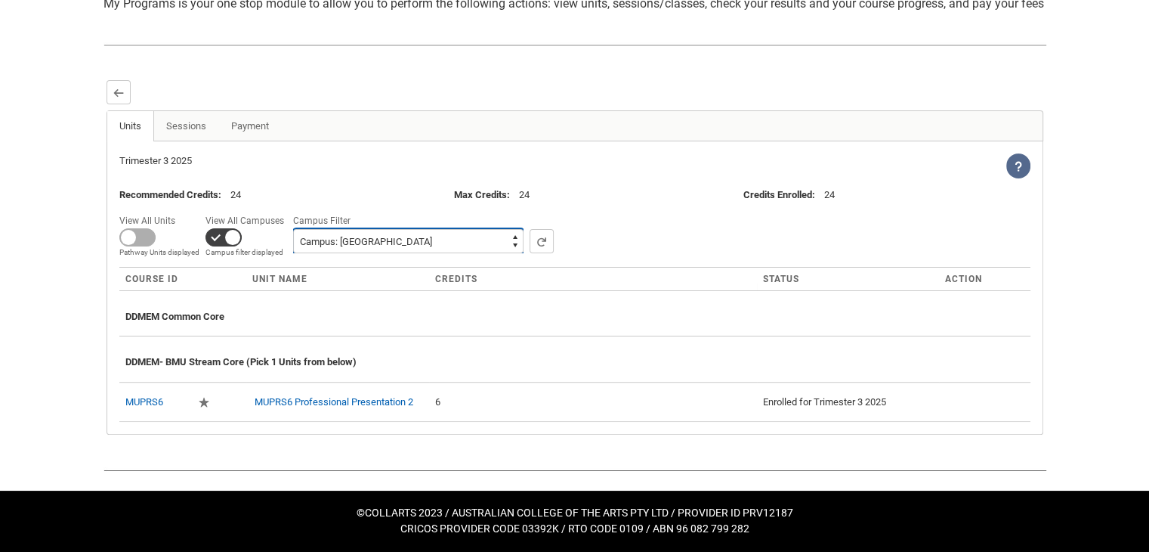
scroll to position [367, 0]
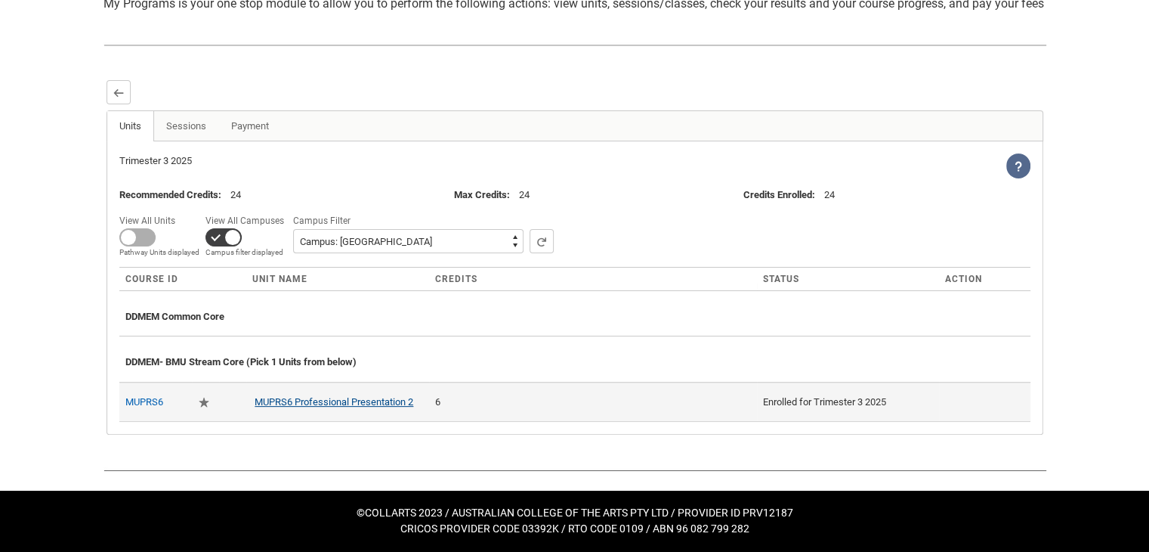
click at [365, 403] on link "MUPRS6 Professional Presentation 2" at bounding box center [334, 401] width 159 height 11
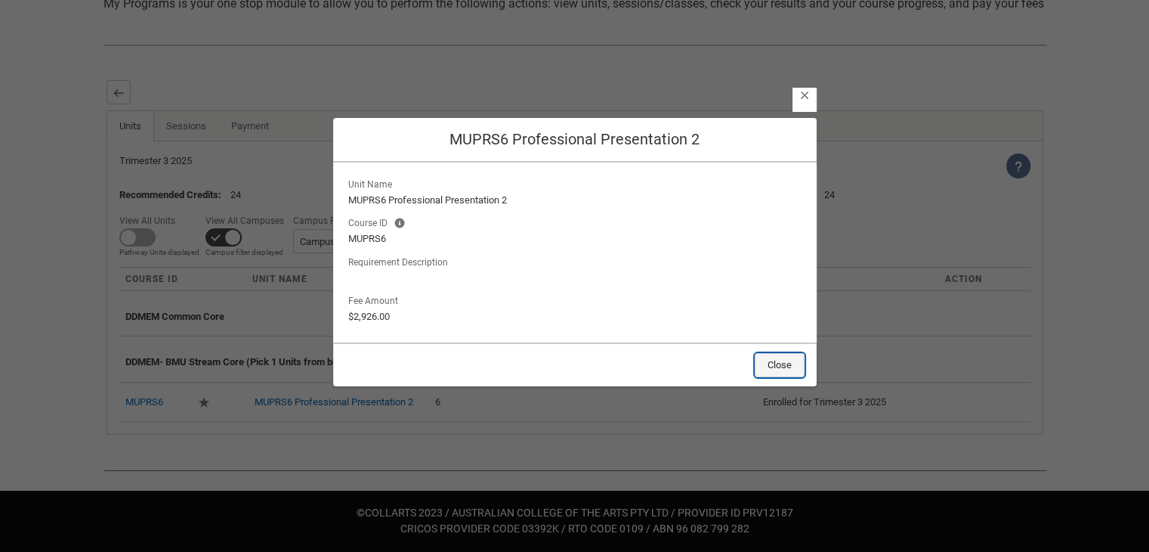
click at [762, 364] on button "Close" at bounding box center [780, 365] width 50 height 24
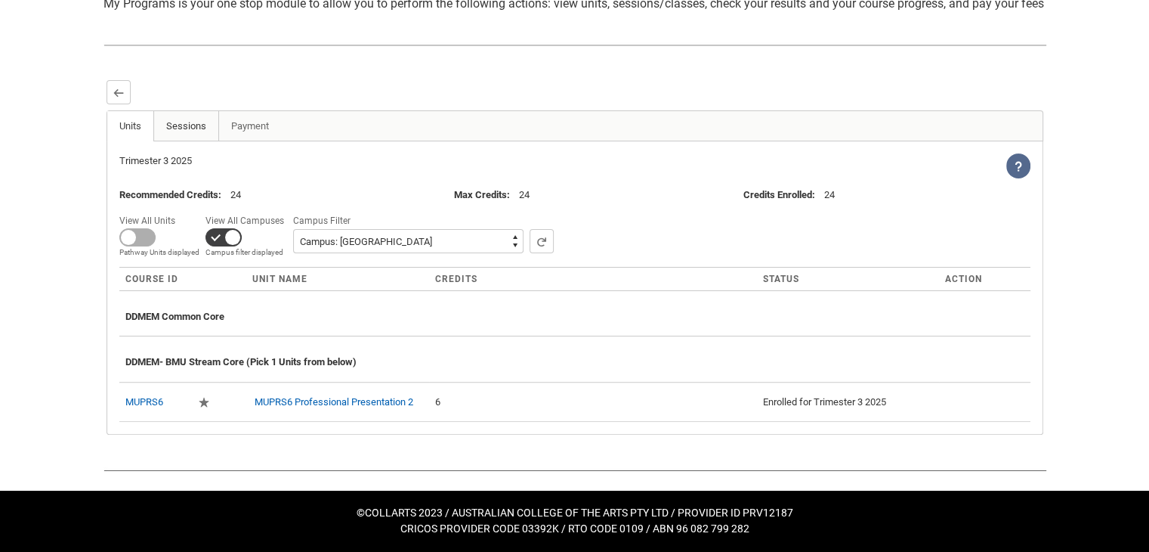
click at [200, 131] on link "Sessions" at bounding box center [186, 126] width 66 height 30
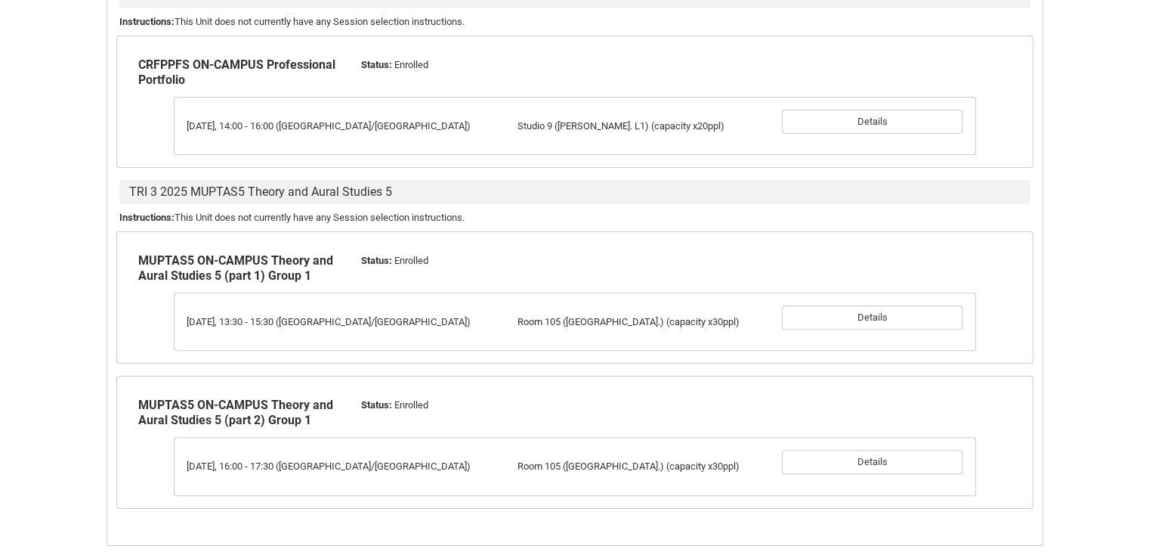
scroll to position [531, 0]
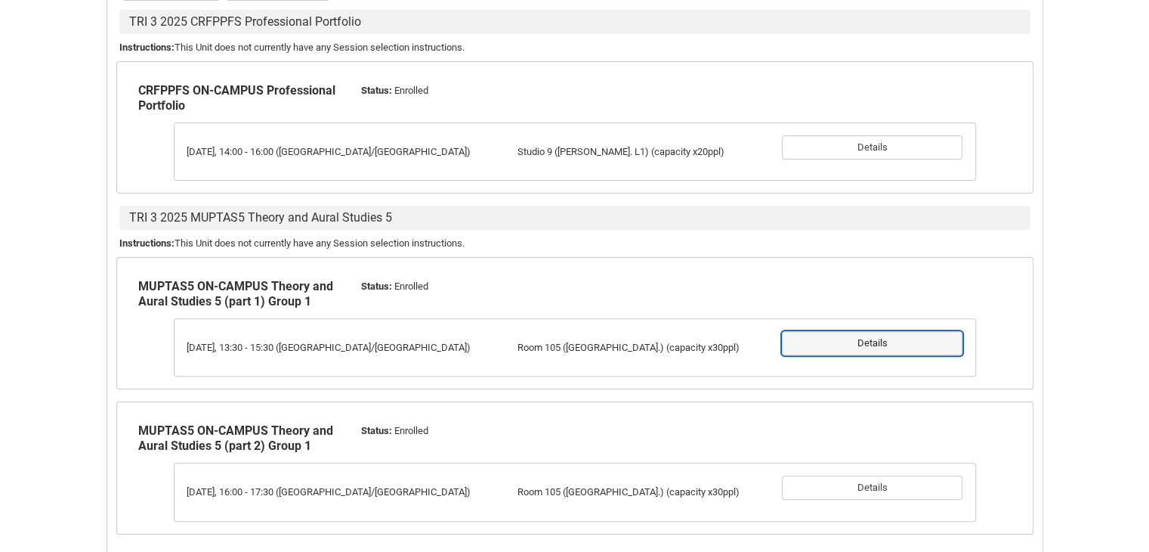
click at [848, 355] on button "Details" at bounding box center [872, 343] width 181 height 24
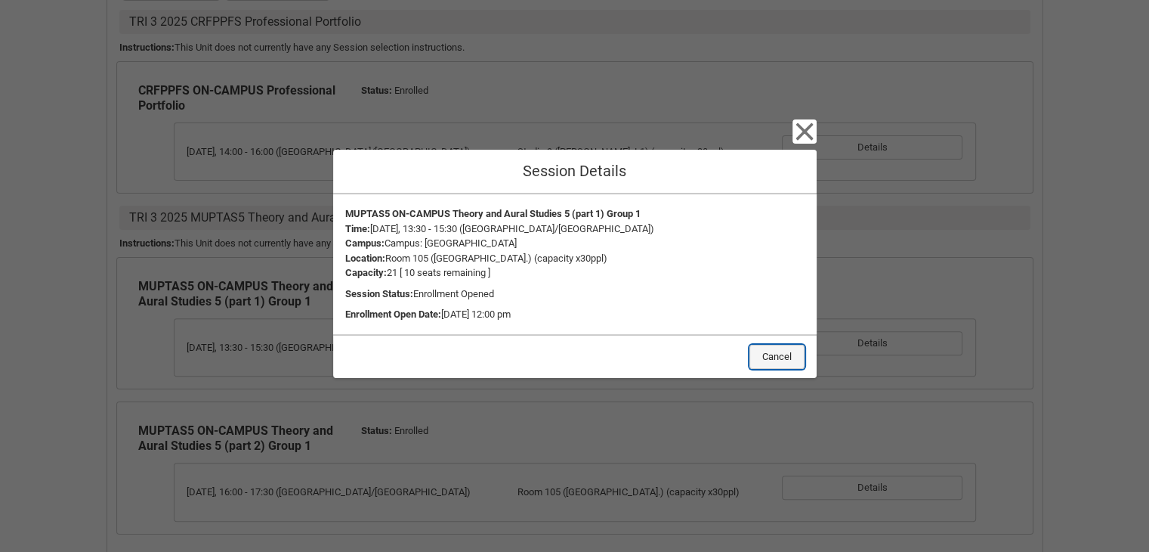
click at [763, 356] on button "Cancel" at bounding box center [777, 357] width 55 height 24
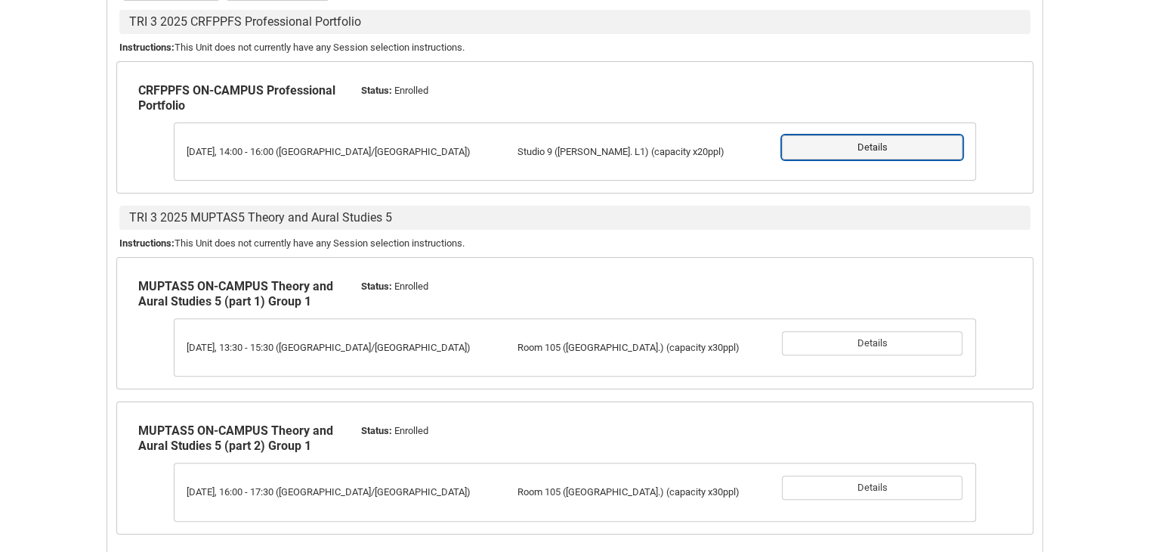
click at [890, 159] on button "Details" at bounding box center [872, 147] width 181 height 24
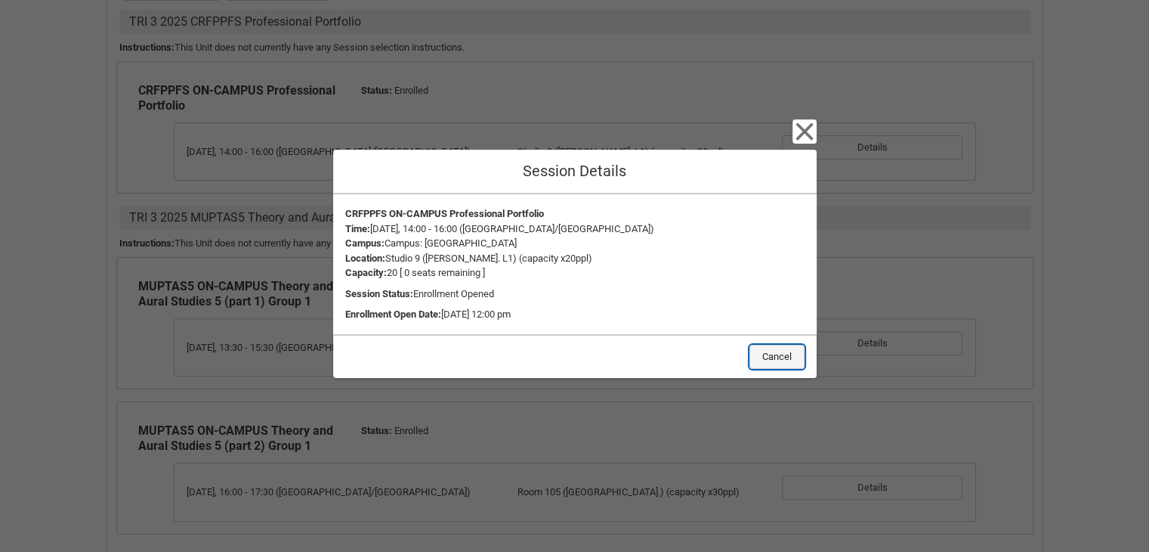
click at [782, 348] on button "Cancel" at bounding box center [777, 357] width 55 height 24
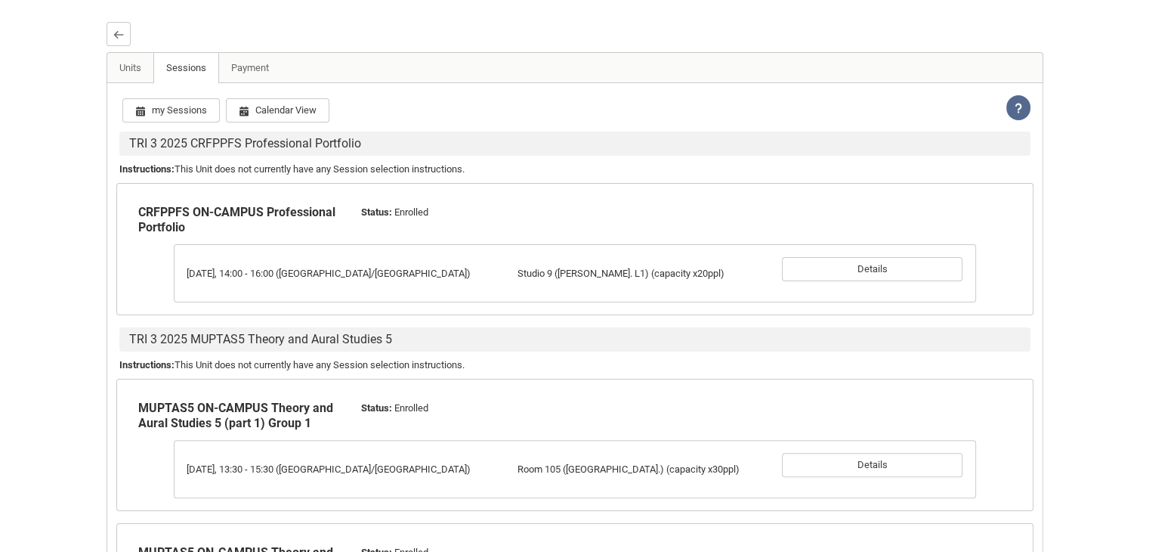
scroll to position [305, 0]
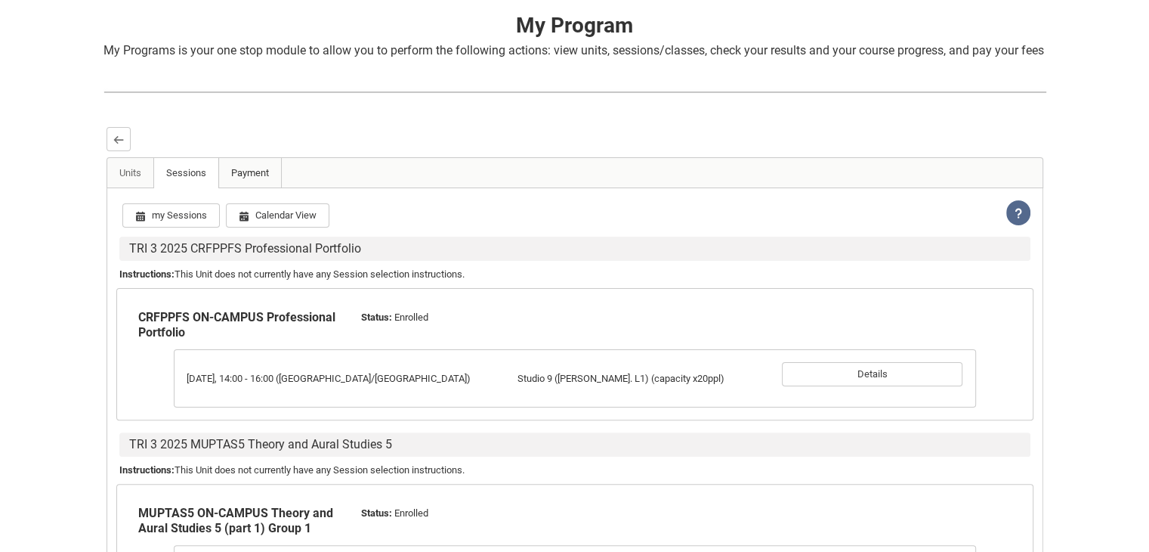
click at [262, 188] on link "Payment" at bounding box center [249, 173] width 63 height 30
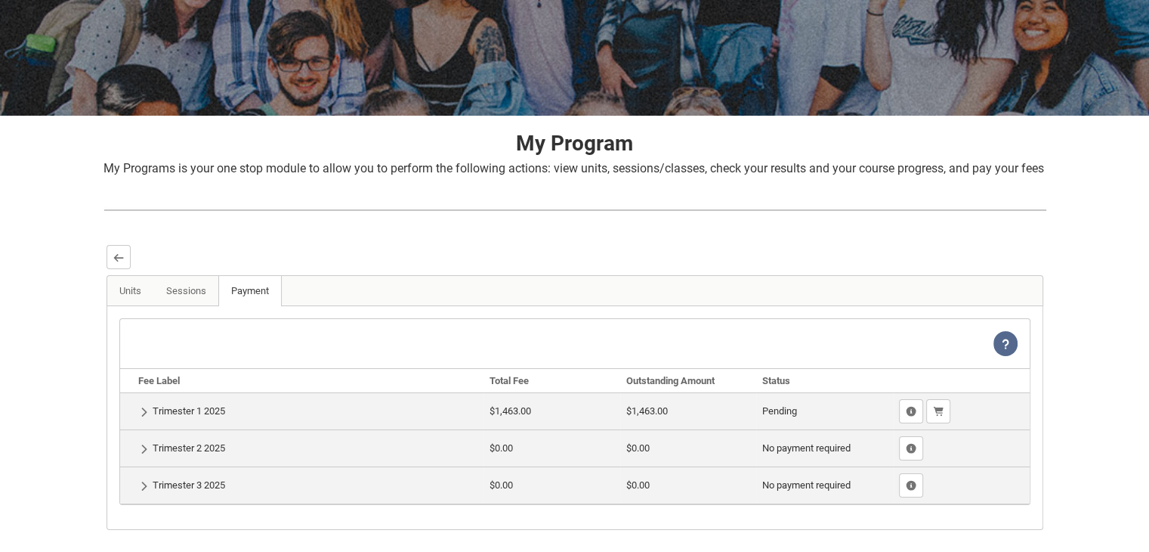
scroll to position [297, 0]
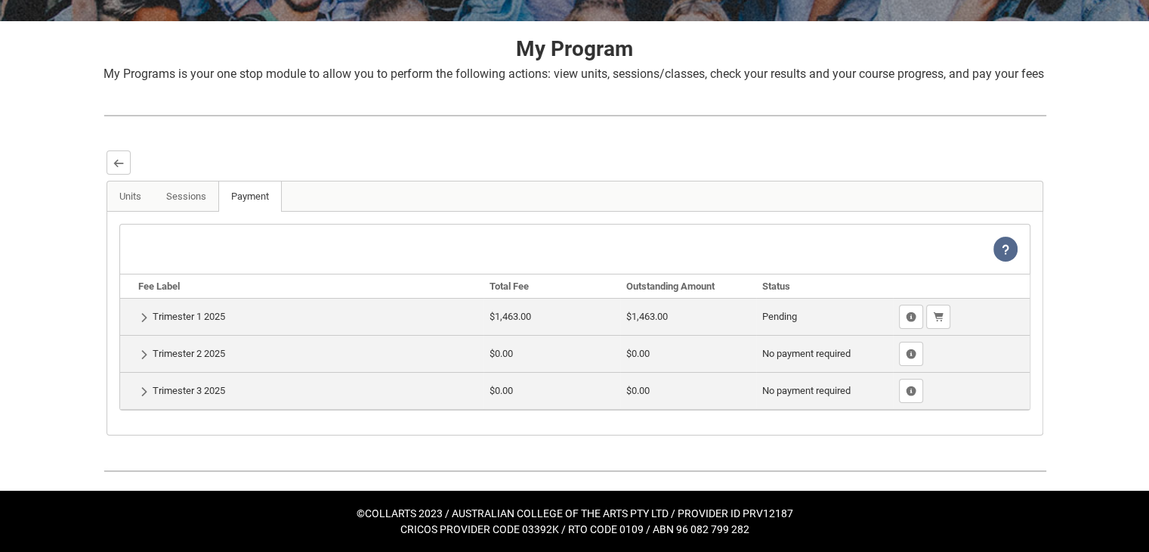
click at [434, 314] on td "Show Details Trimester 1 2025" at bounding box center [302, 316] width 364 height 37
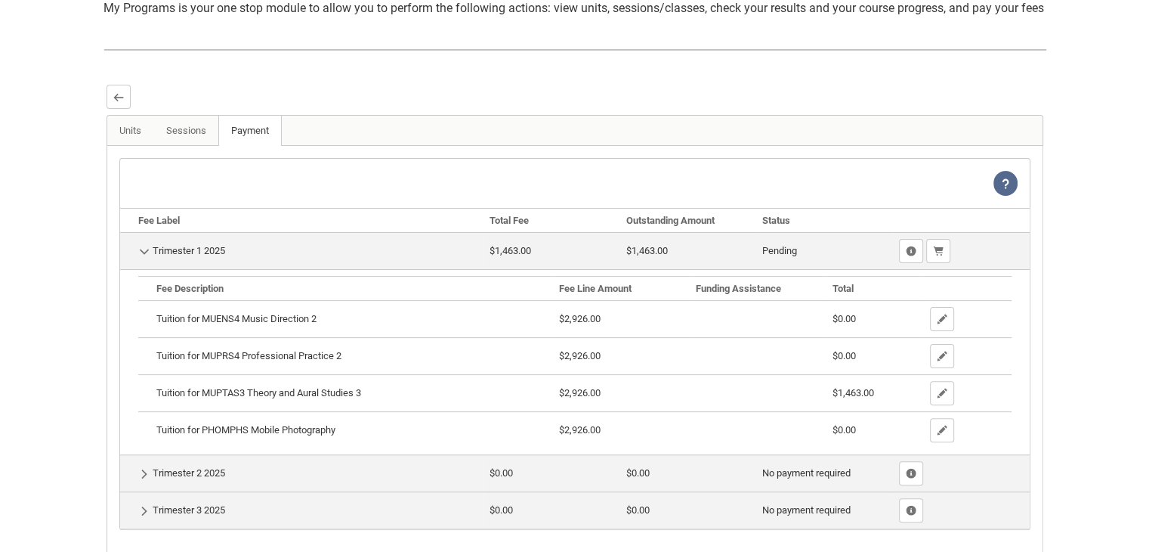
scroll to position [373, 0]
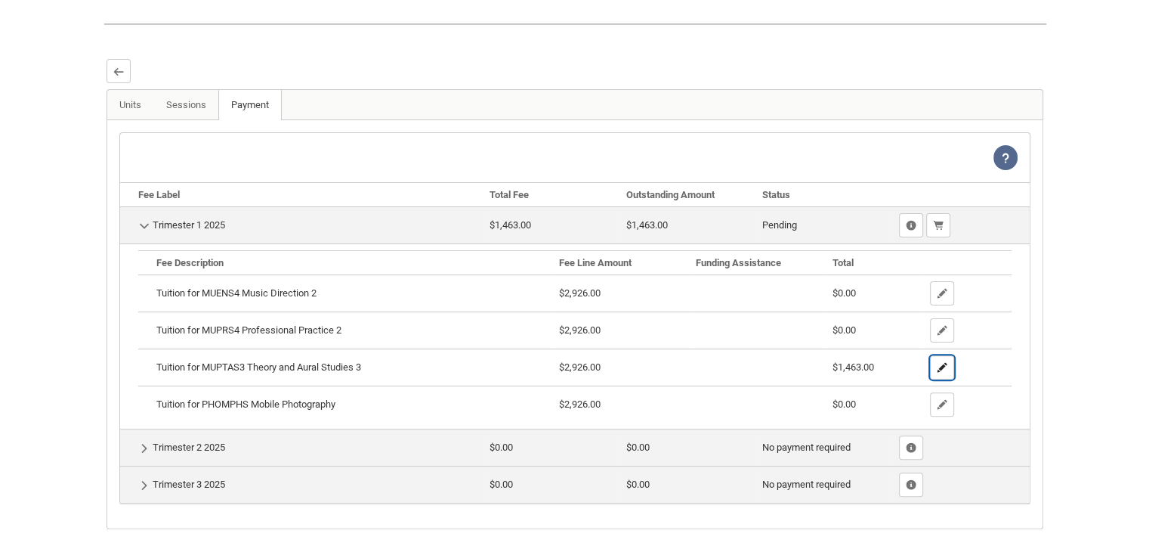
click at [943, 373] on lightning-primitive-icon "button" at bounding box center [942, 367] width 11 height 11
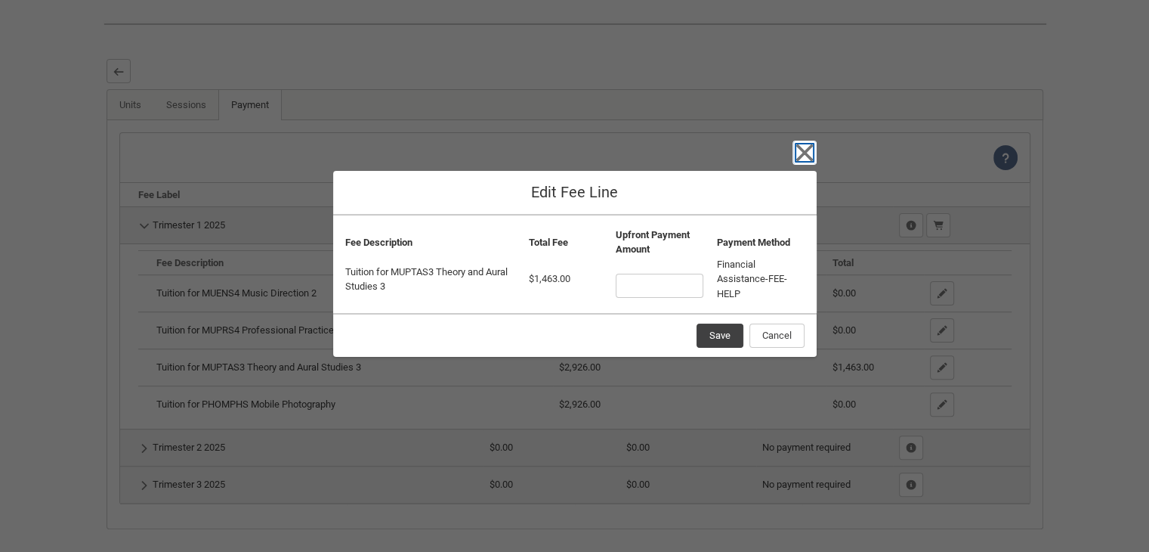
click at [806, 159] on icon "button" at bounding box center [805, 153] width 24 height 24
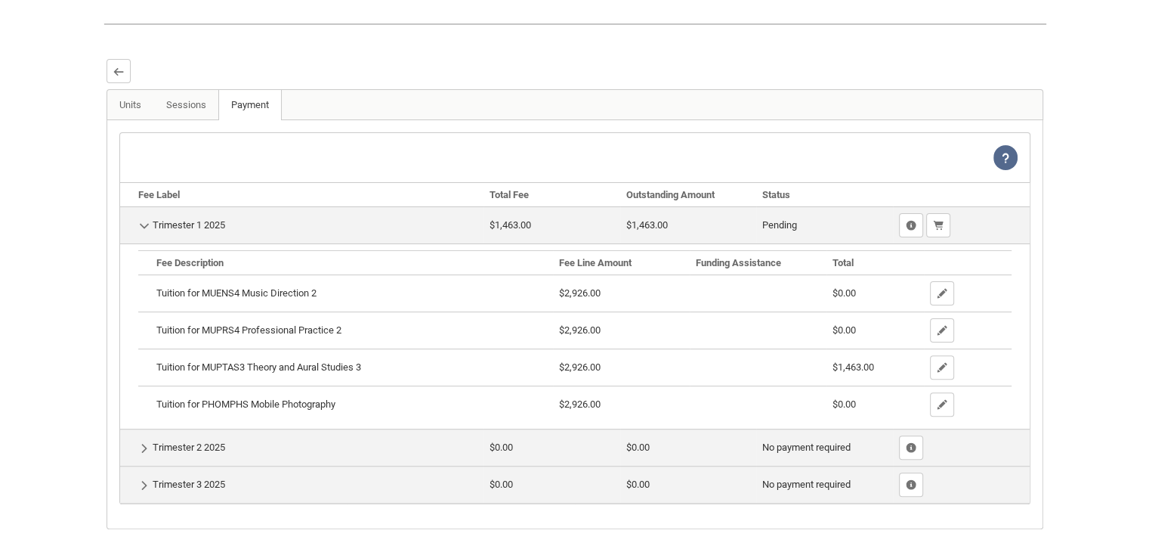
click at [602, 459] on td "$0.00" at bounding box center [552, 447] width 137 height 37
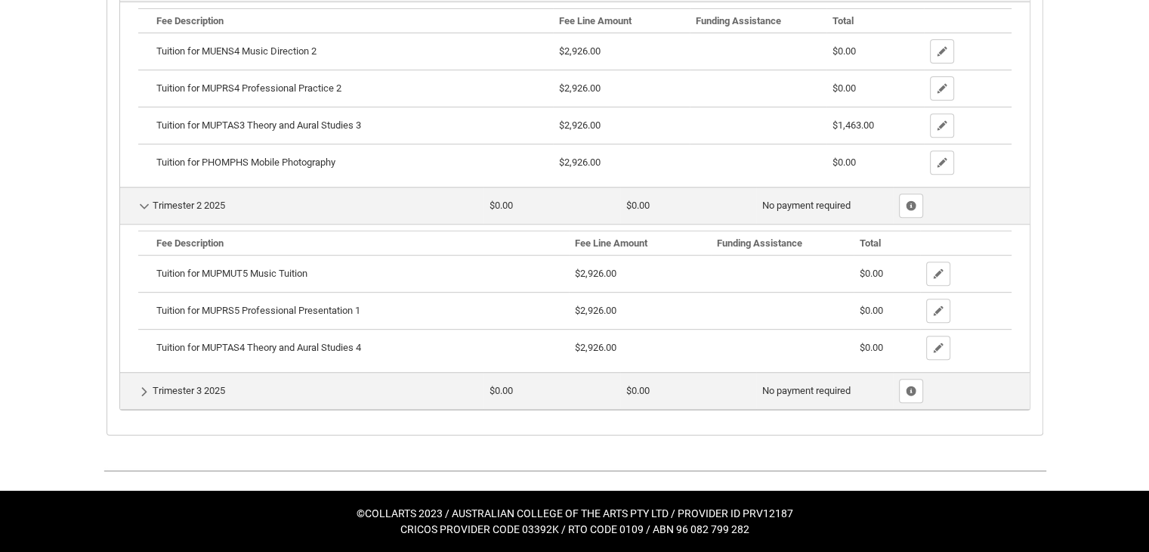
click at [707, 213] on td "$0.00" at bounding box center [688, 205] width 137 height 37
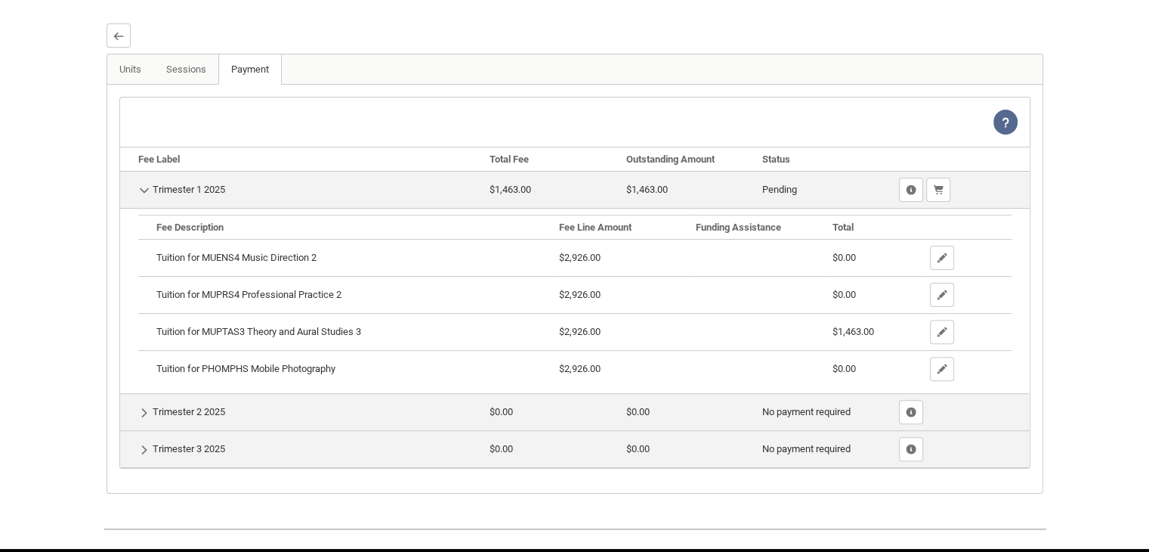
scroll to position [330, 0]
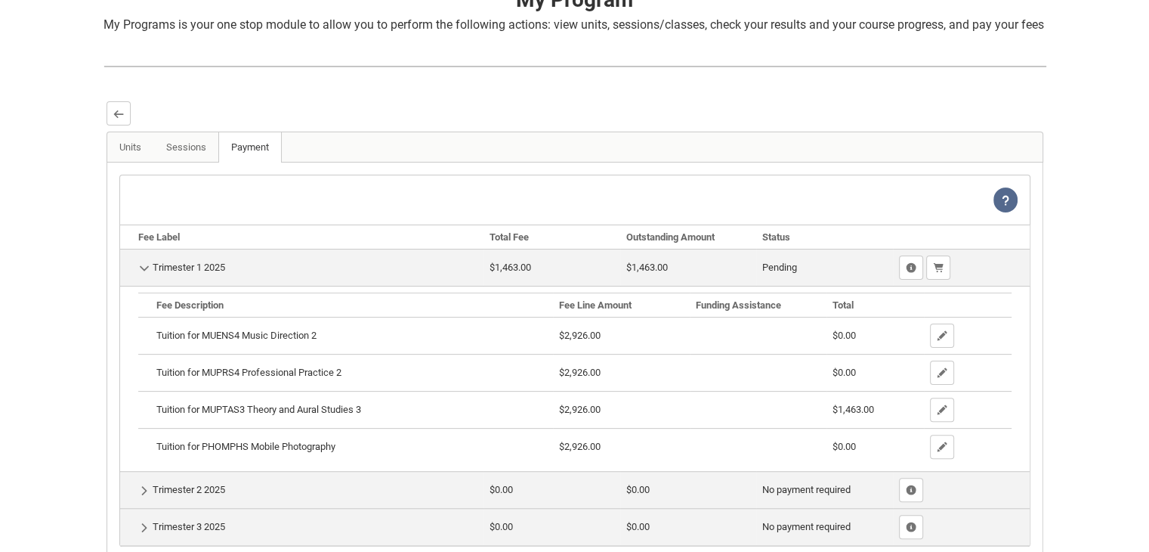
click at [188, 279] on td "Hide Details Trimester 1 2025" at bounding box center [302, 267] width 364 height 37
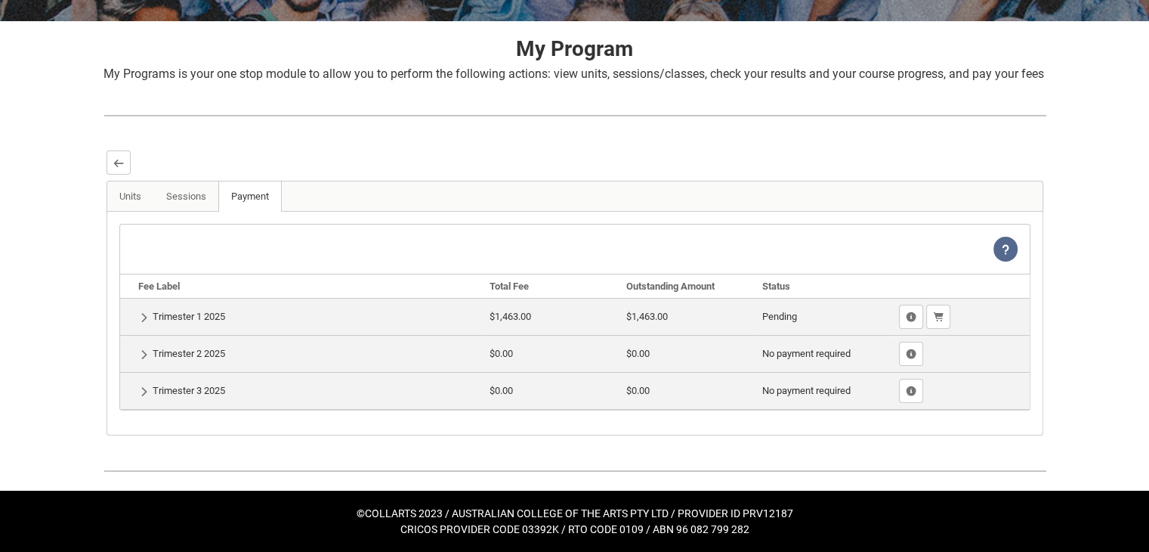
click at [713, 312] on td "$1,463.00" at bounding box center [688, 316] width 137 height 37
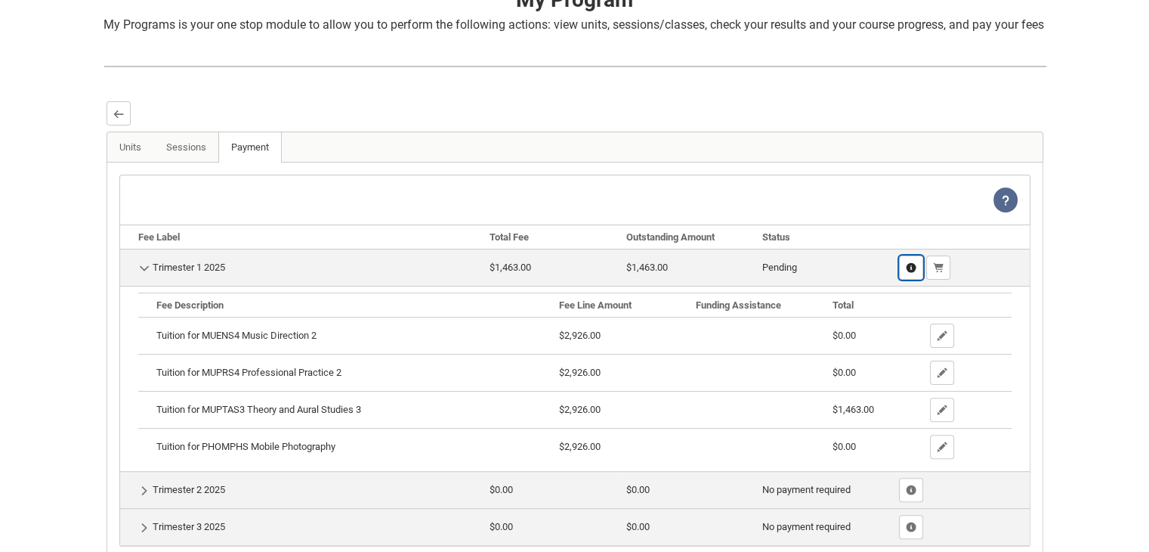
click at [913, 274] on lightning-primitive-icon "button" at bounding box center [911, 267] width 11 height 11
click at [912, 274] on lightning-primitive-icon "button" at bounding box center [911, 267] width 11 height 11
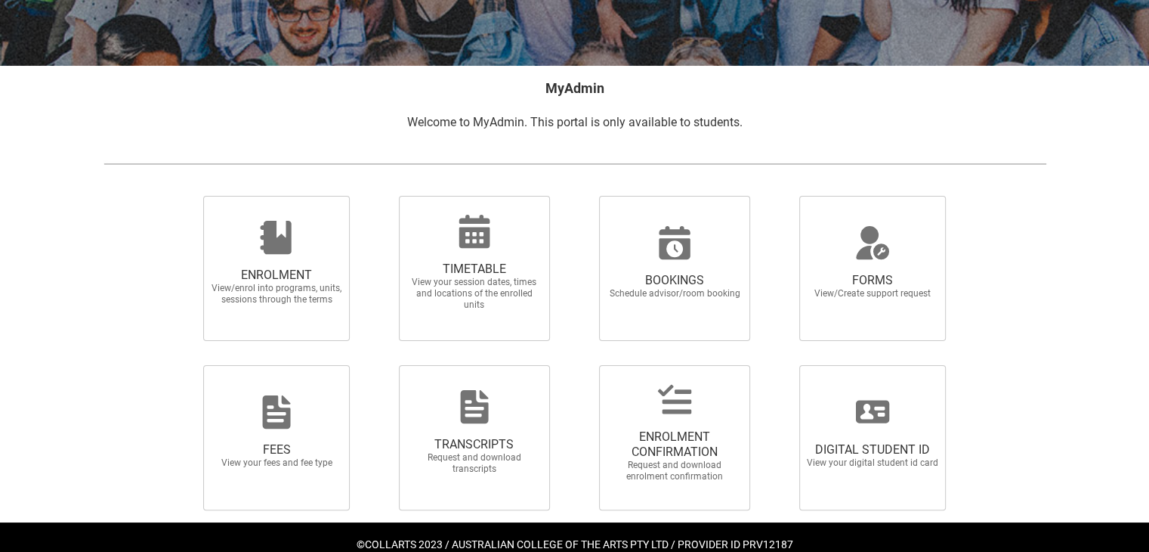
scroll to position [268, 0]
